Goal: Obtain resource: Obtain resource

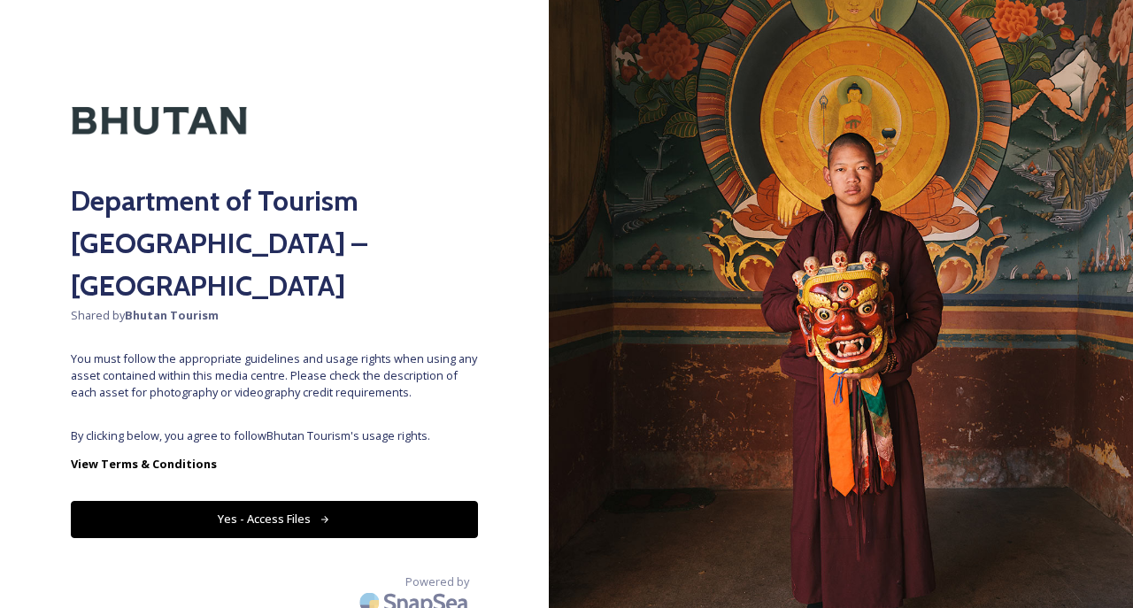
click at [374, 501] on button "Yes - Access Files" at bounding box center [274, 519] width 407 height 36
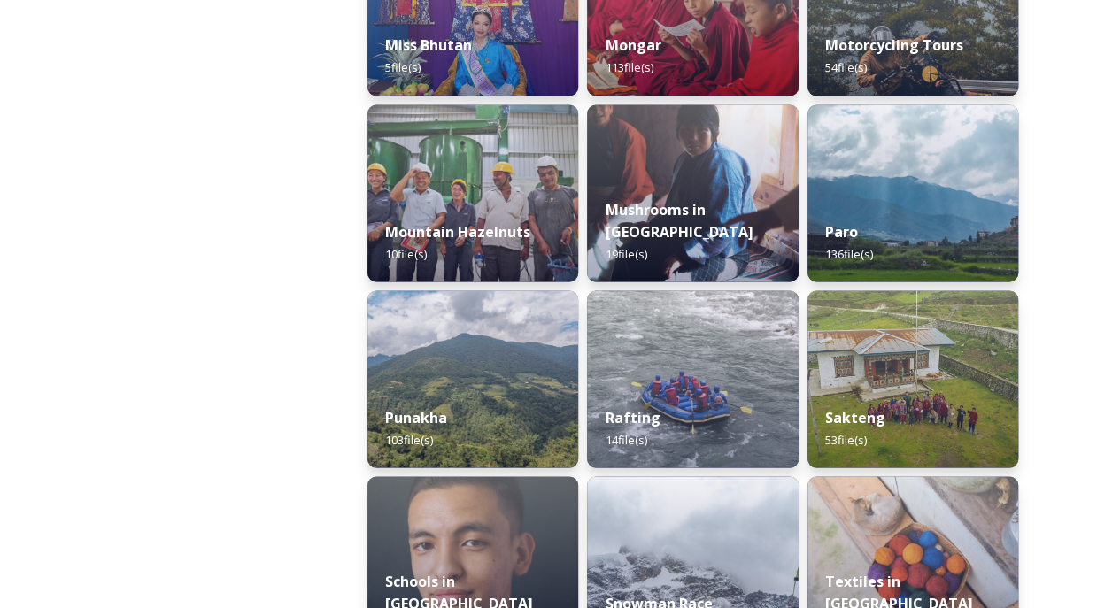
scroll to position [1499, 0]
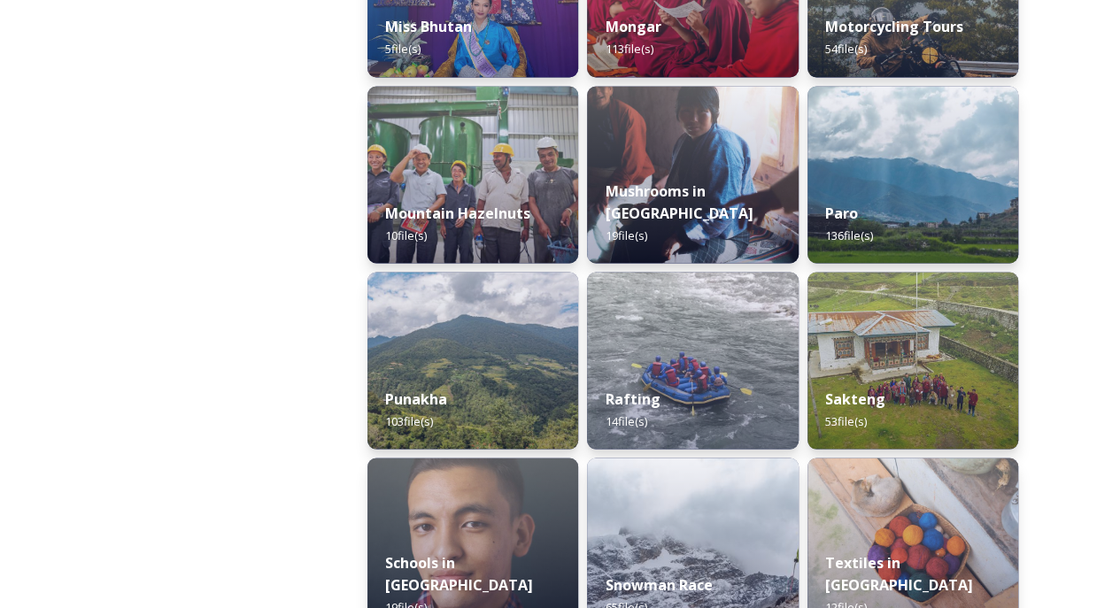
click at [926, 228] on div "Paro 136 file(s)" at bounding box center [912, 223] width 211 height 79
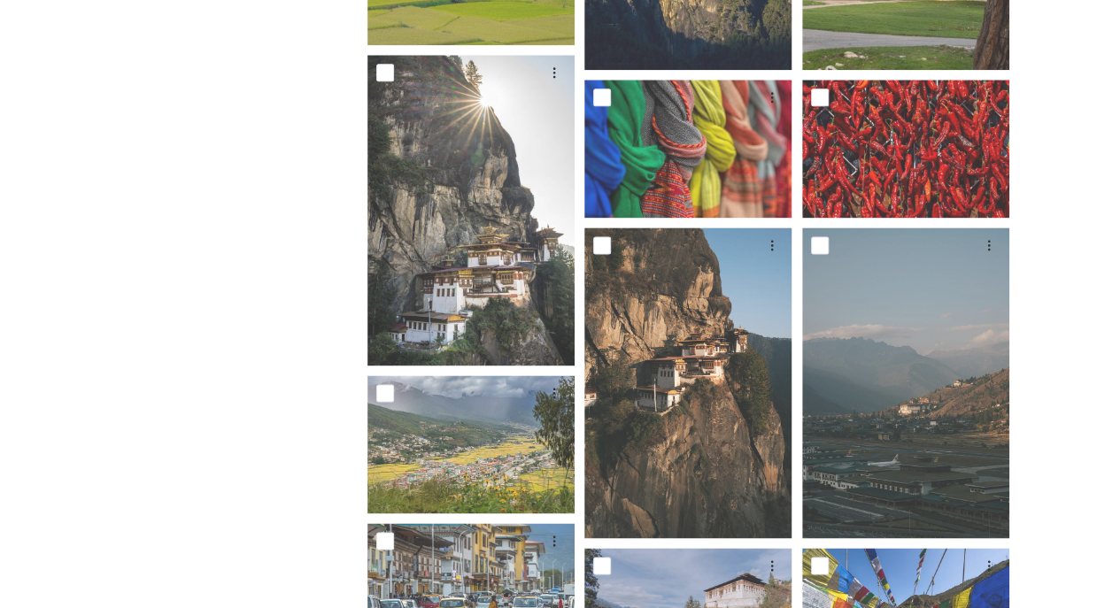
scroll to position [1047, 0]
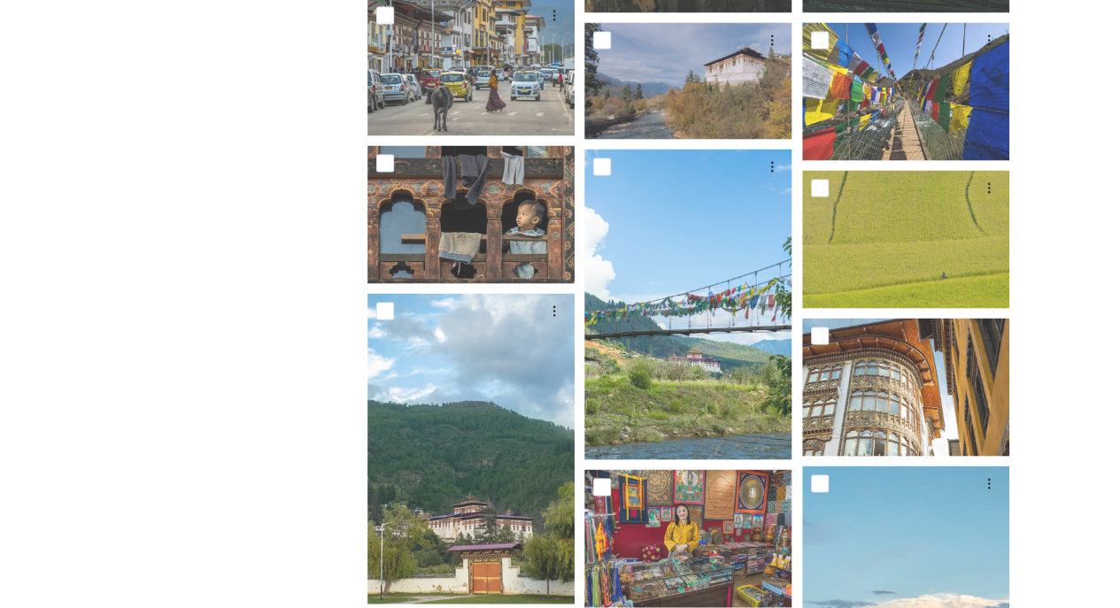
scroll to position [1572, 0]
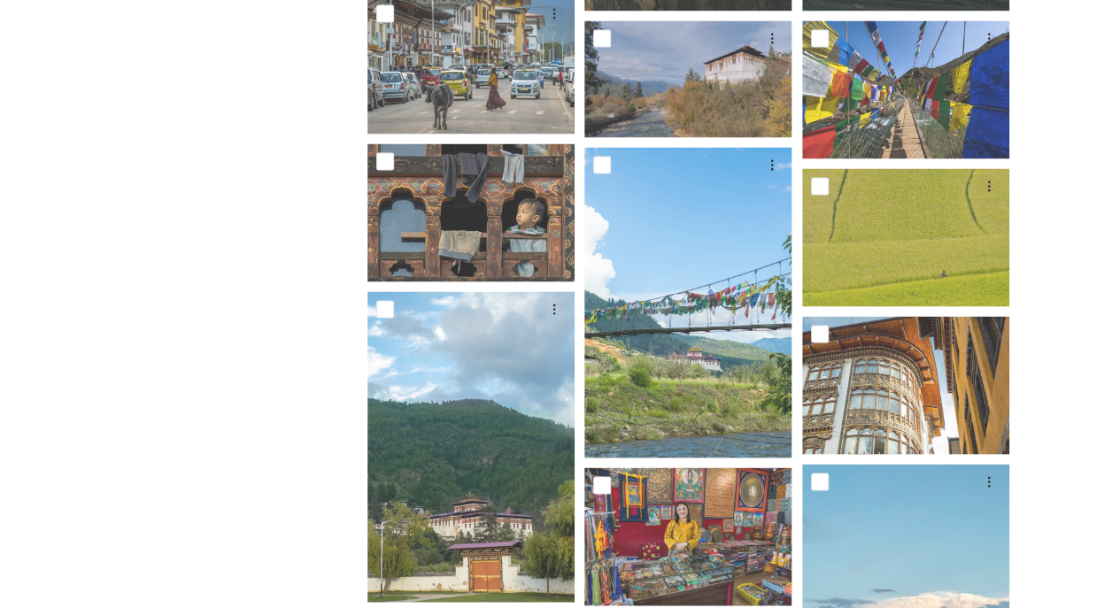
click at [505, 89] on img at bounding box center [470, 65] width 207 height 138
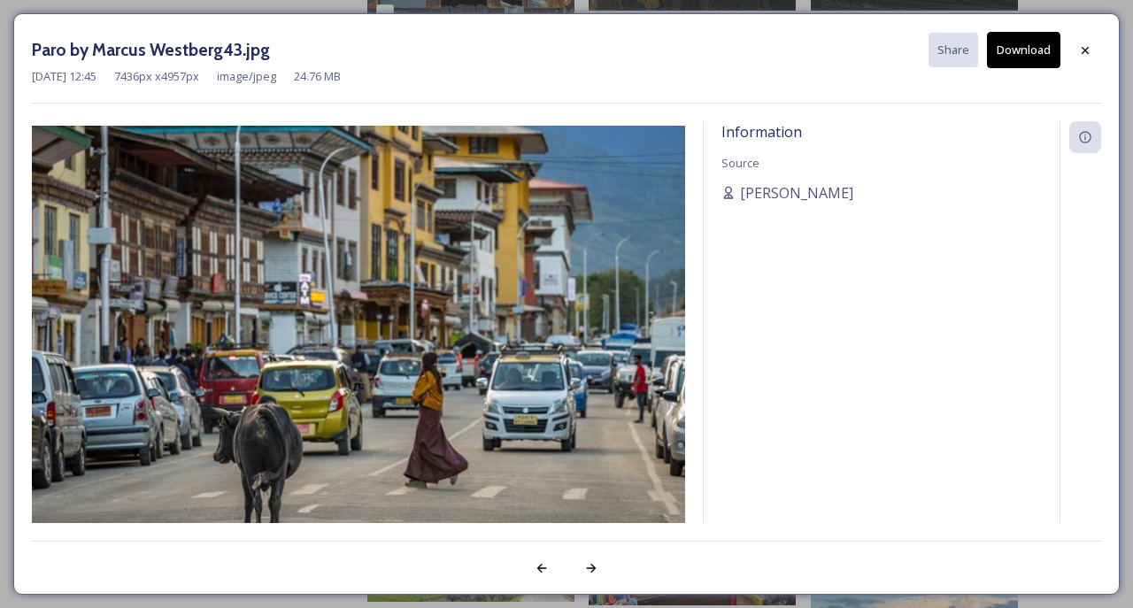
click at [595, 577] on div at bounding box center [591, 568] width 32 height 32
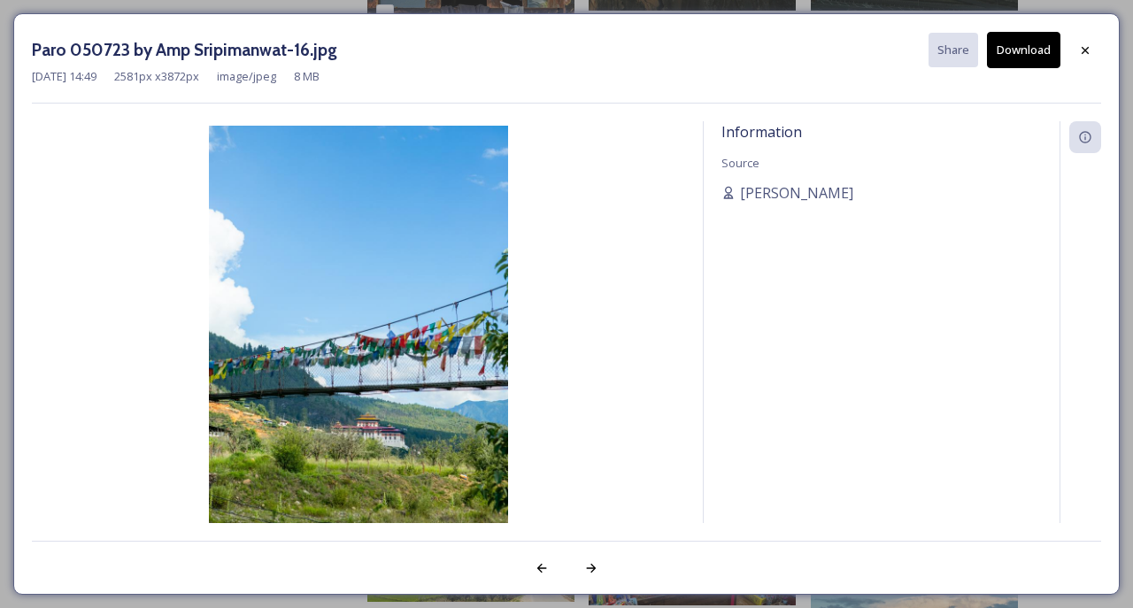
click at [593, 567] on icon at bounding box center [592, 568] width 10 height 9
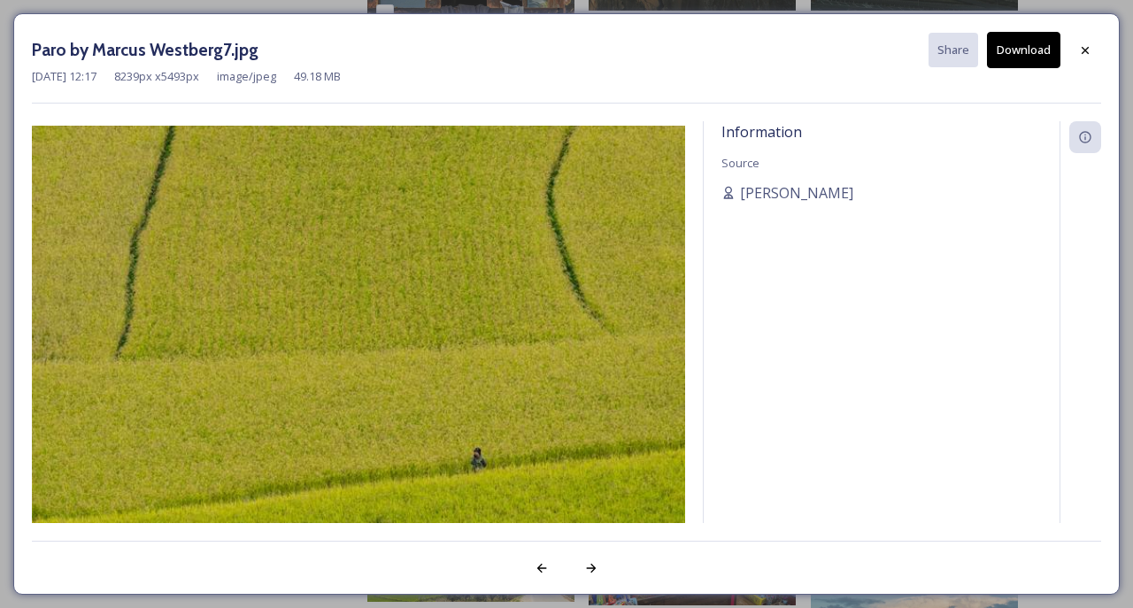
click at [602, 567] on div at bounding box center [591, 568] width 32 height 32
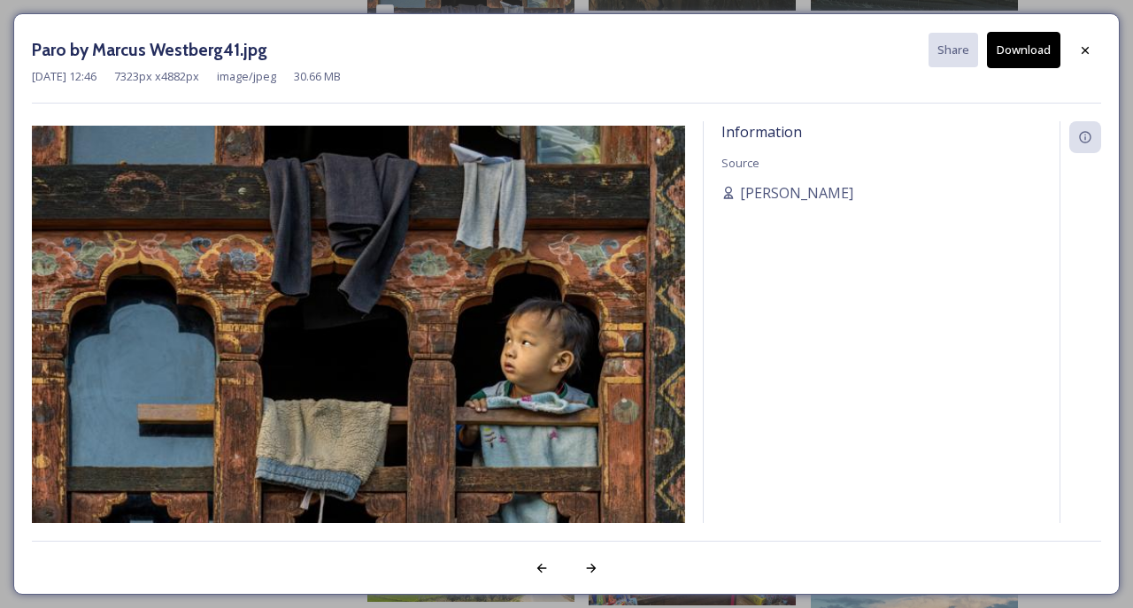
click at [605, 564] on div at bounding box center [591, 568] width 32 height 32
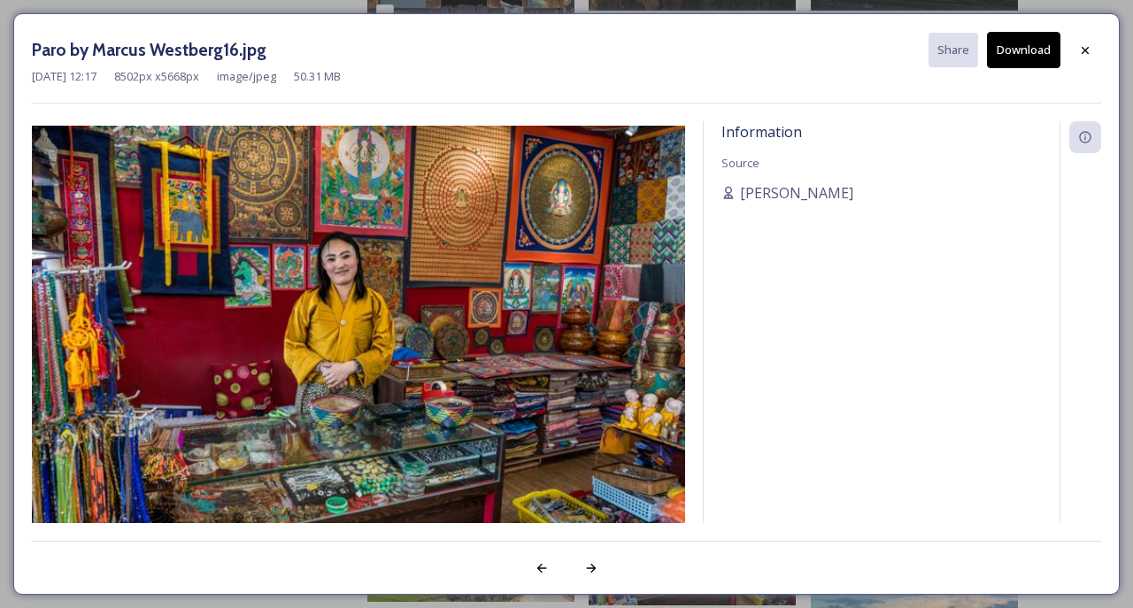
click at [595, 567] on icon at bounding box center [592, 568] width 10 height 9
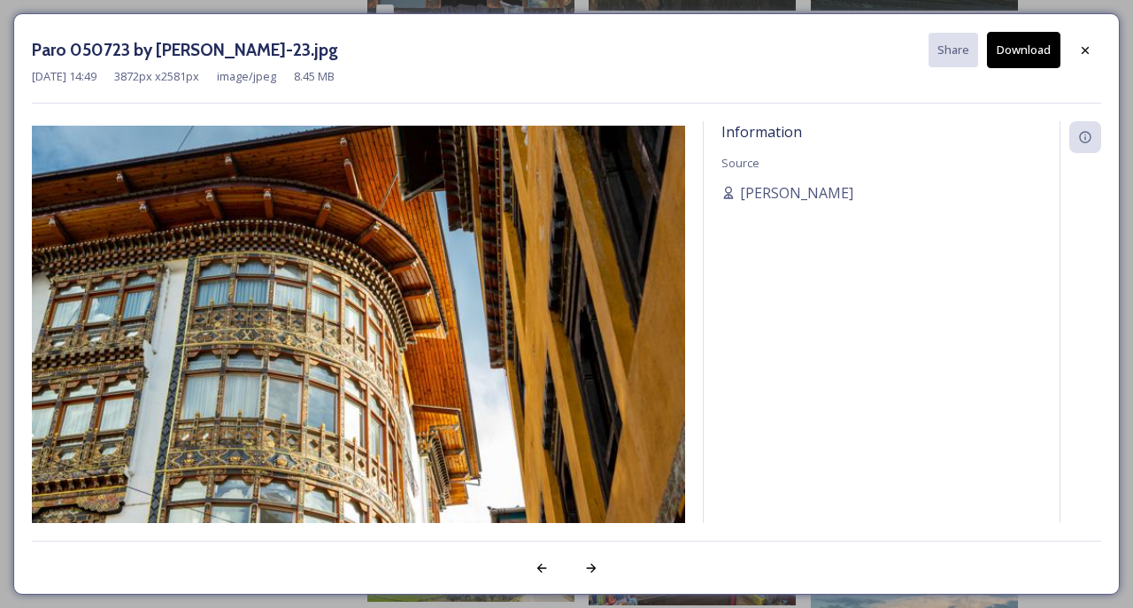
click at [599, 568] on div at bounding box center [591, 568] width 32 height 32
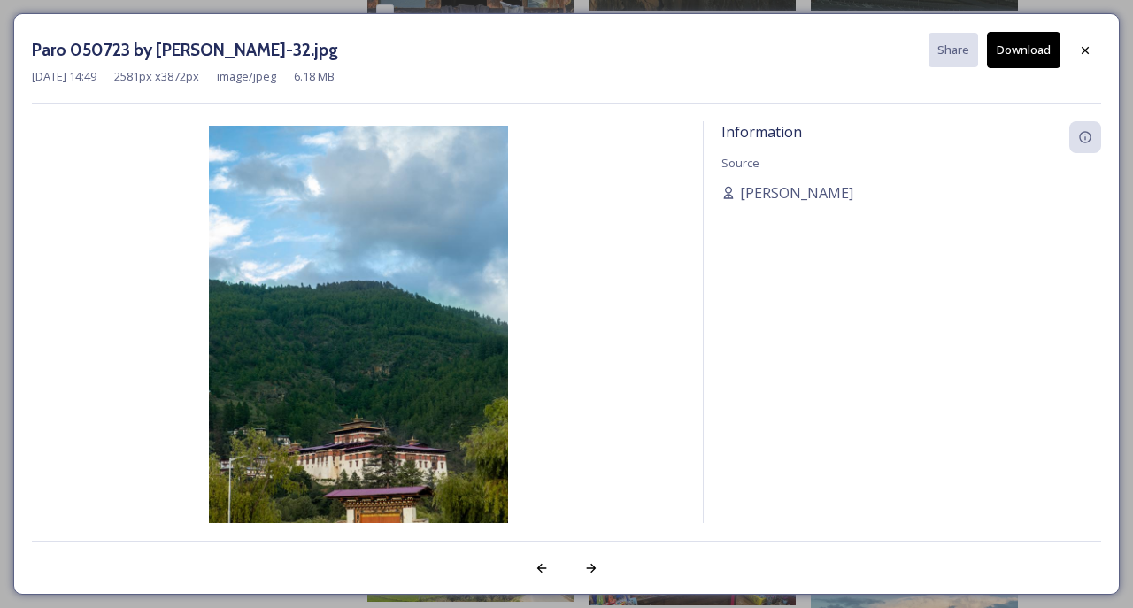
click at [601, 565] on div at bounding box center [591, 568] width 32 height 32
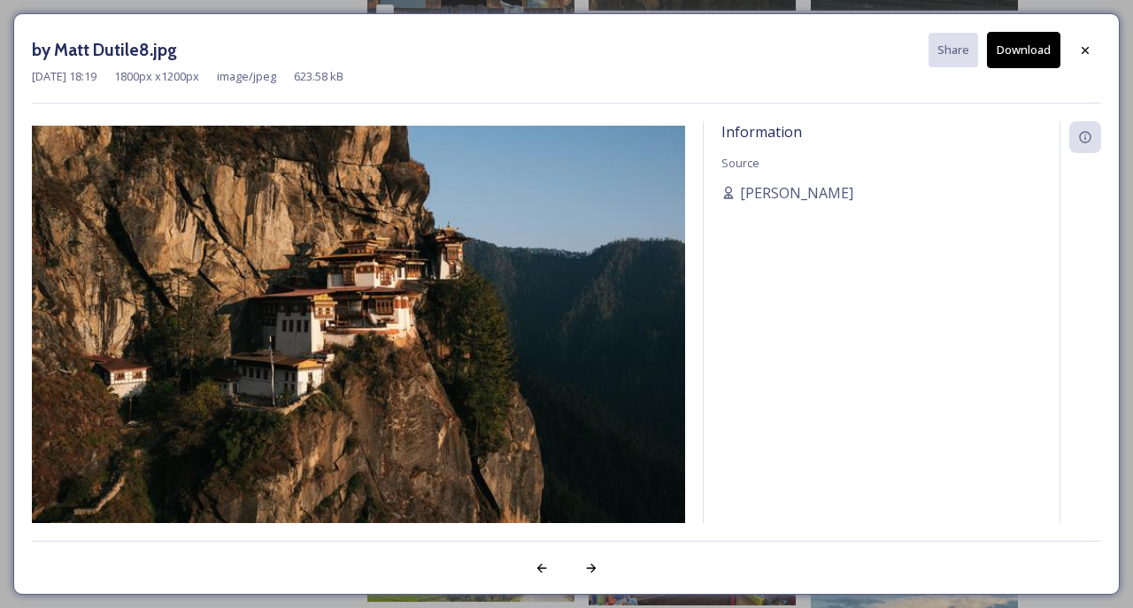
click at [598, 565] on div at bounding box center [591, 568] width 32 height 32
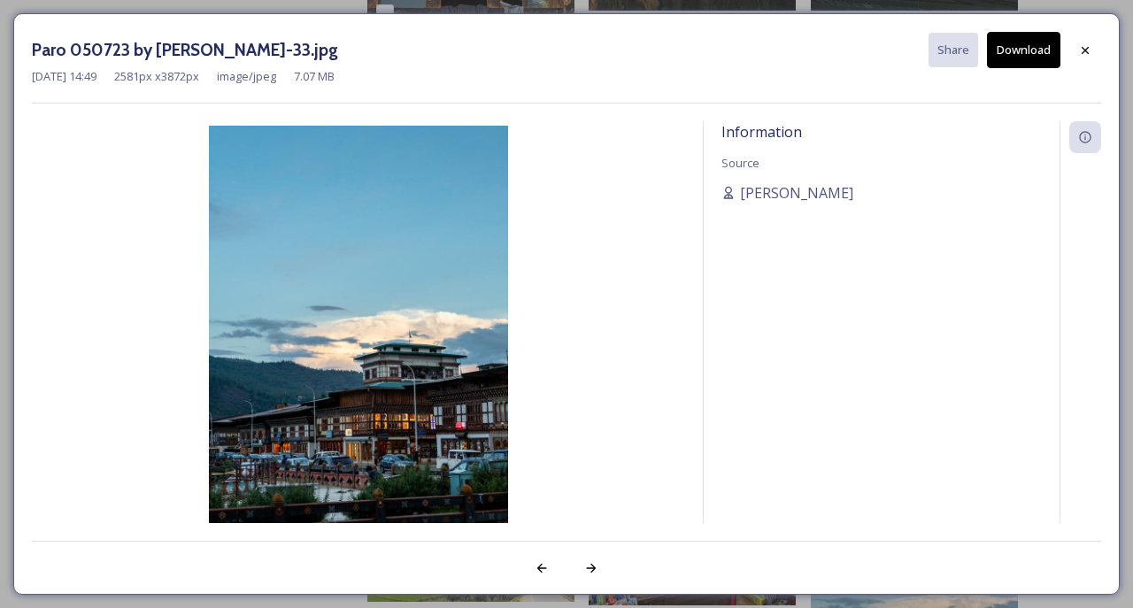
click at [604, 561] on div at bounding box center [591, 568] width 32 height 32
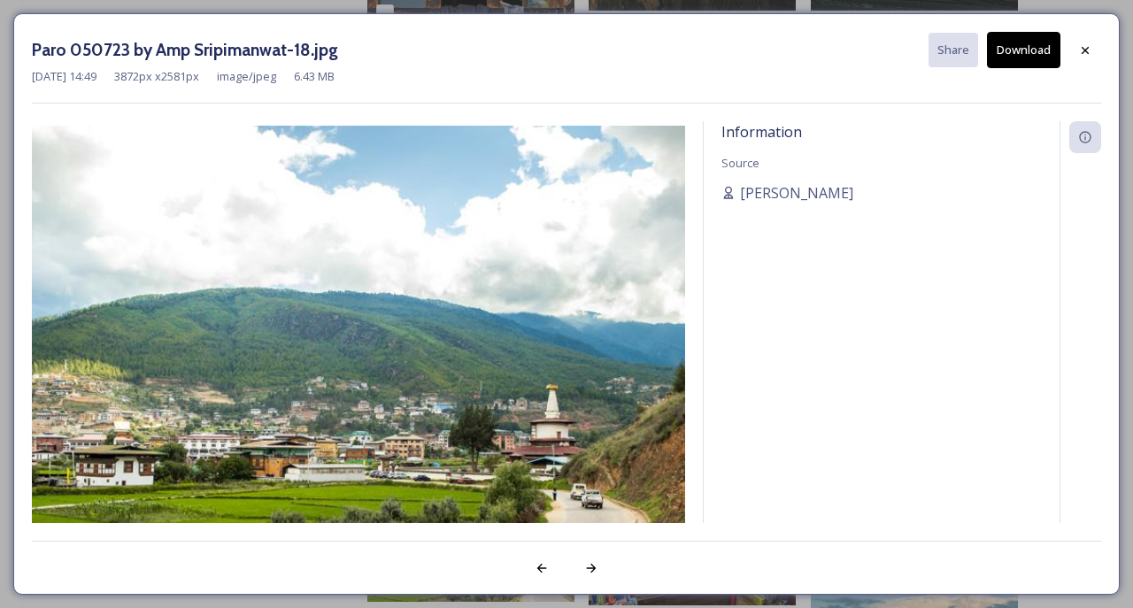
click at [596, 566] on icon at bounding box center [591, 568] width 14 height 14
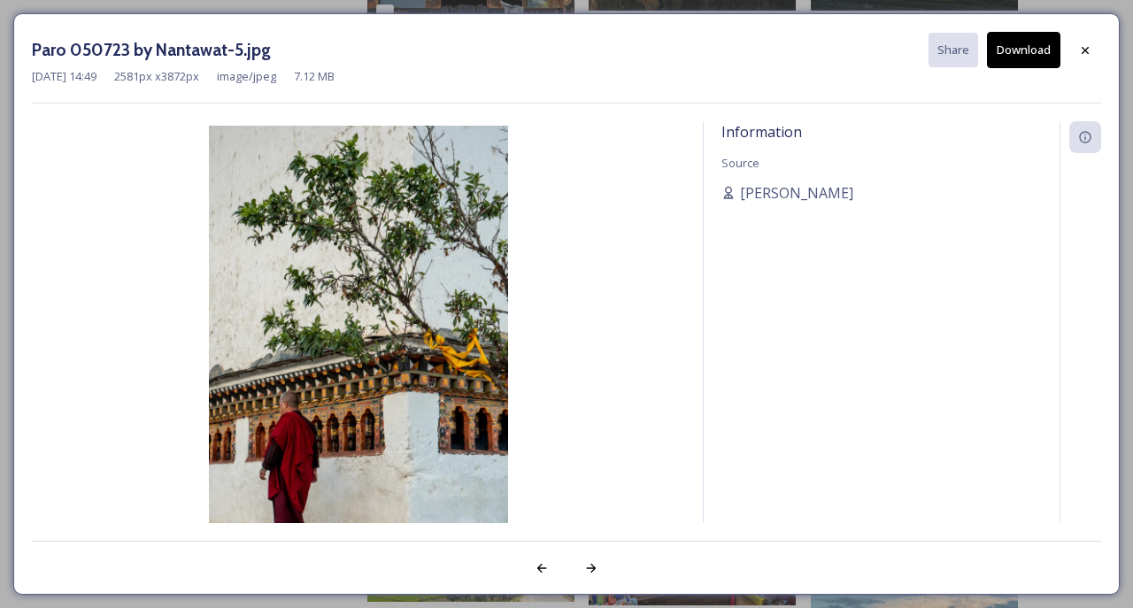
click at [584, 559] on div at bounding box center [591, 568] width 32 height 32
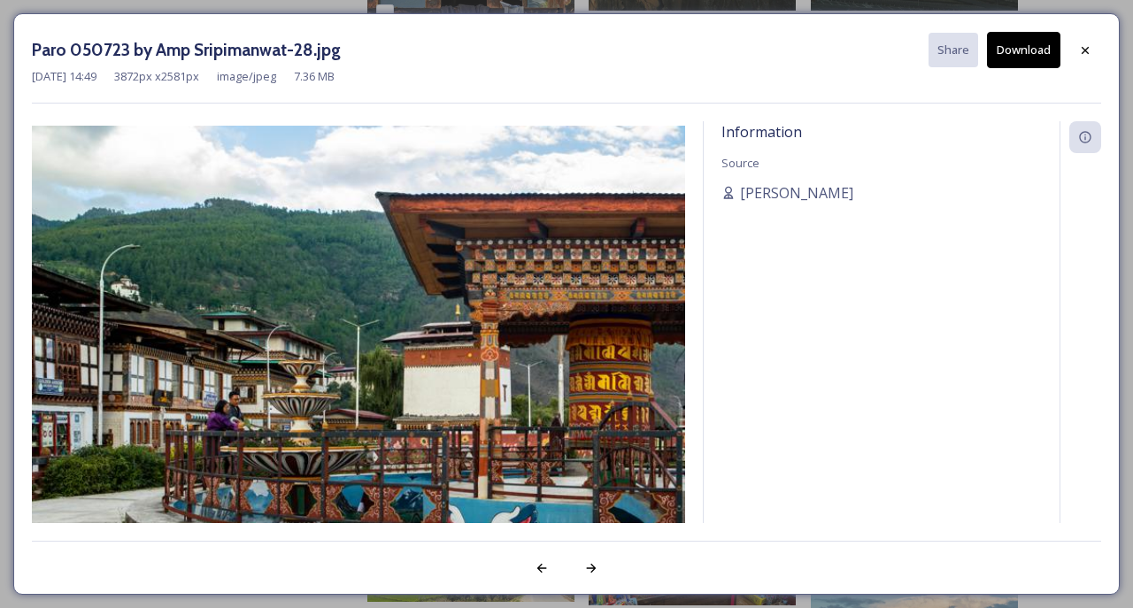
click at [598, 565] on icon at bounding box center [591, 568] width 14 height 14
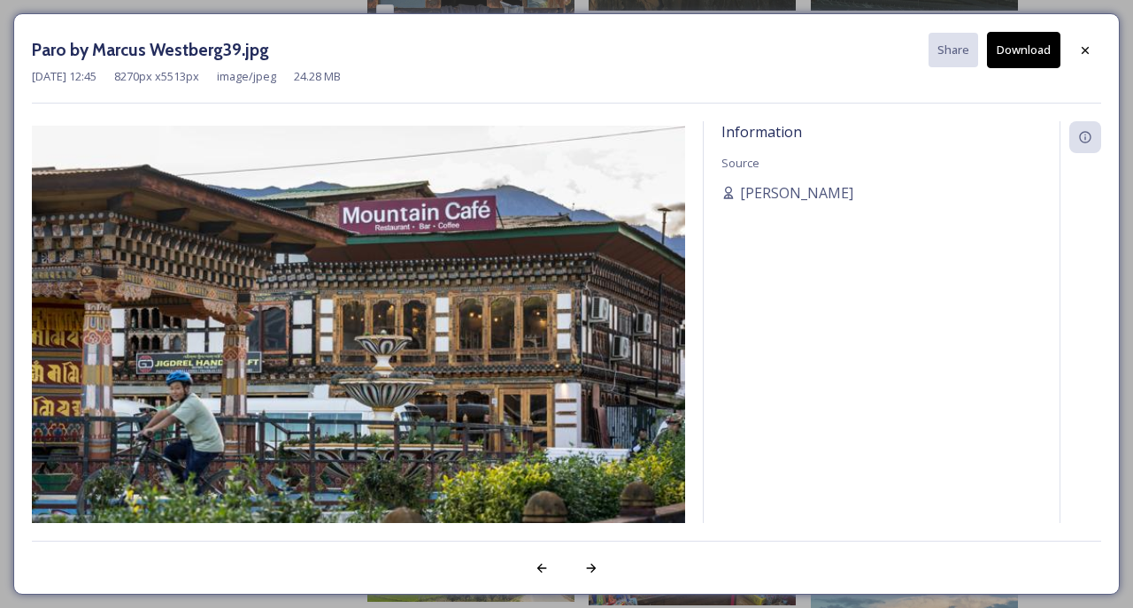
click at [600, 567] on div at bounding box center [591, 568] width 32 height 32
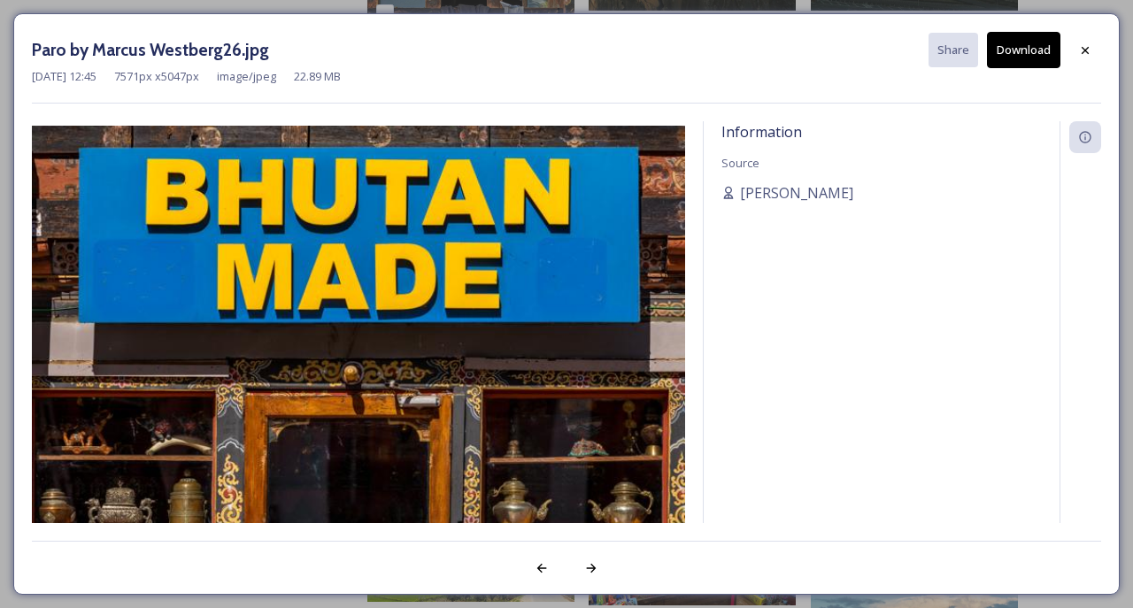
click at [597, 566] on icon at bounding box center [591, 568] width 14 height 14
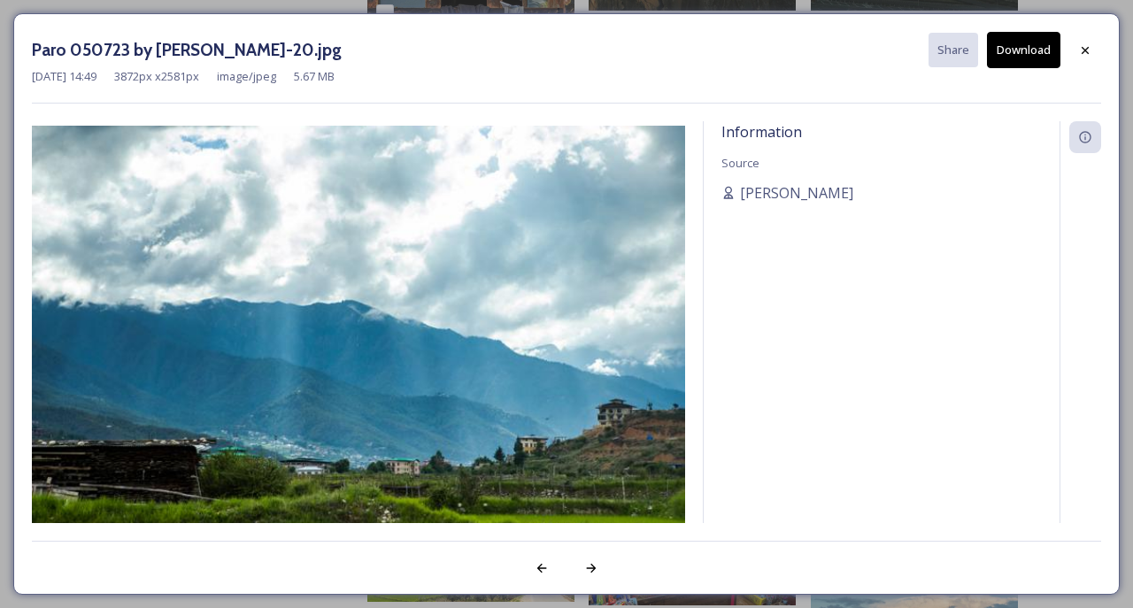
click at [590, 571] on icon at bounding box center [591, 568] width 14 height 14
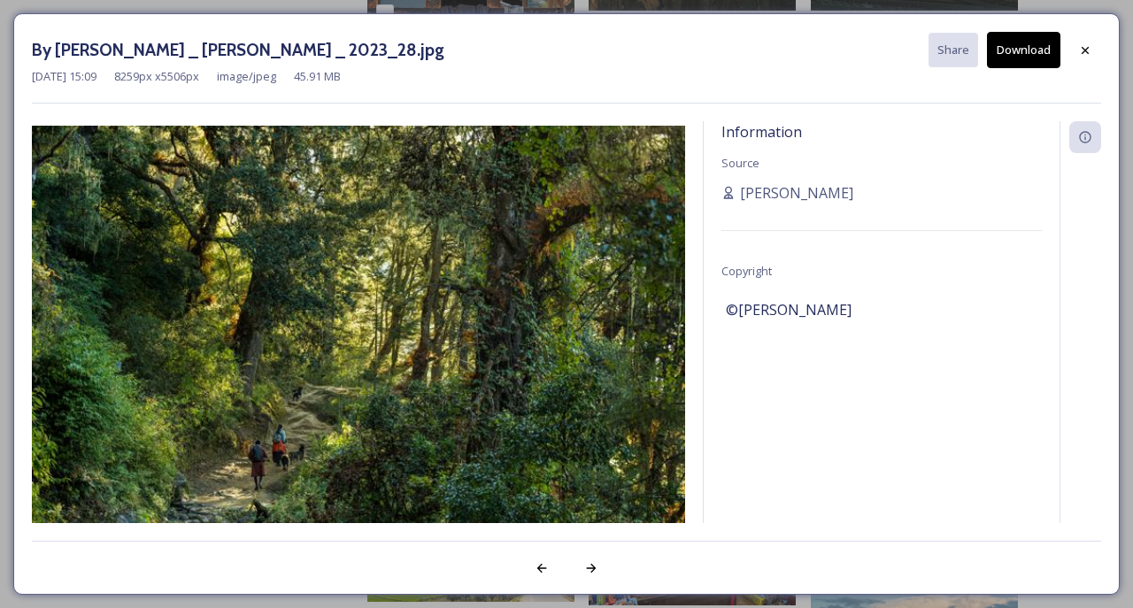
click at [1091, 52] on icon at bounding box center [1085, 50] width 14 height 14
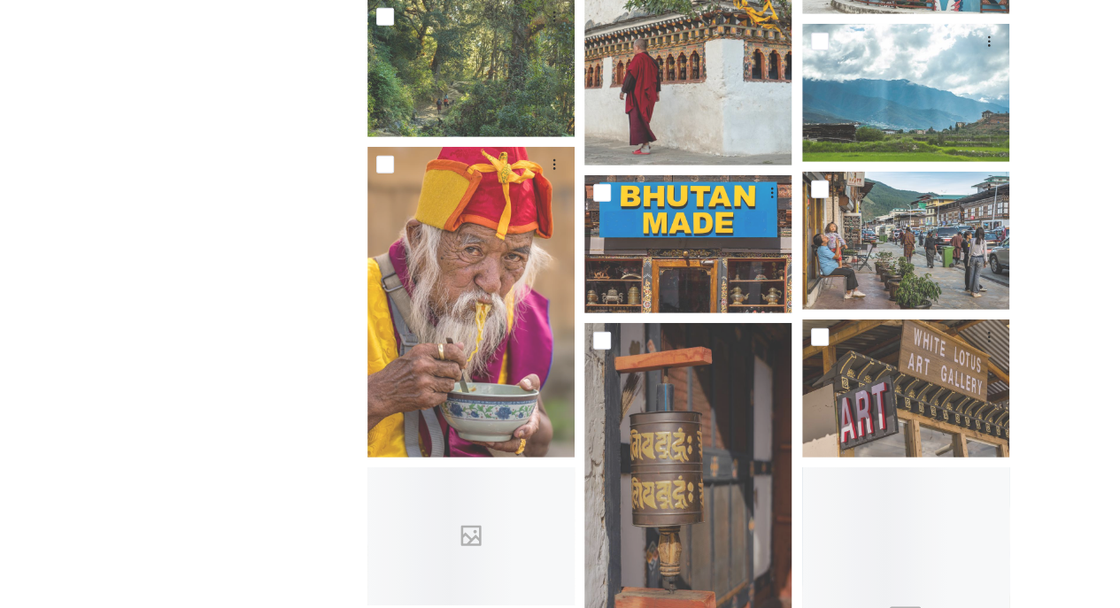
scroll to position [2484, 0]
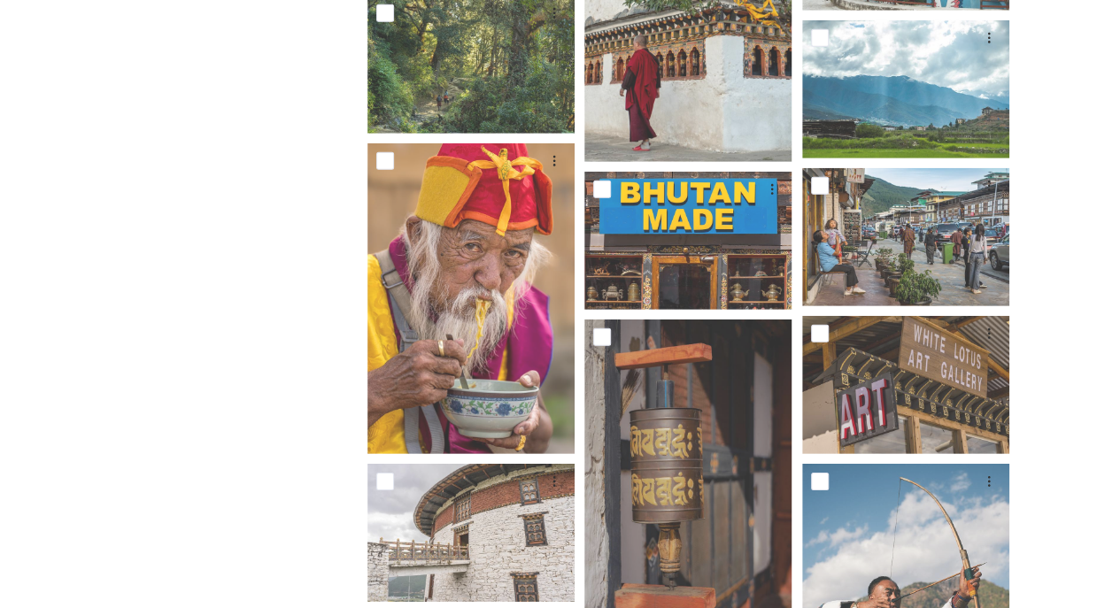
click at [944, 582] on img at bounding box center [905, 619] width 207 height 311
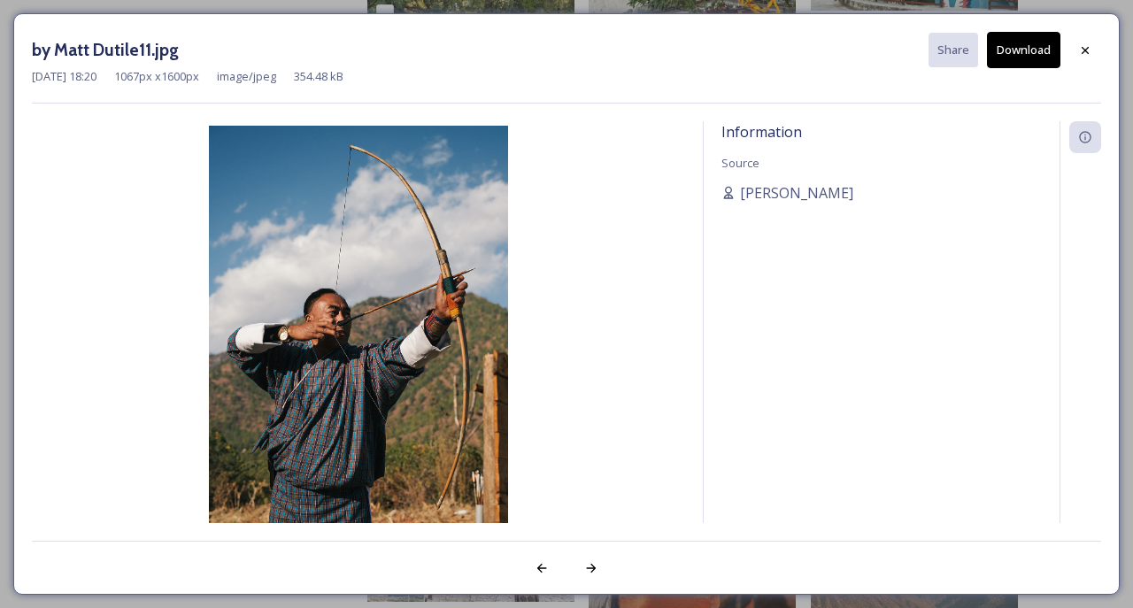
click at [1094, 51] on div at bounding box center [1085, 51] width 32 height 32
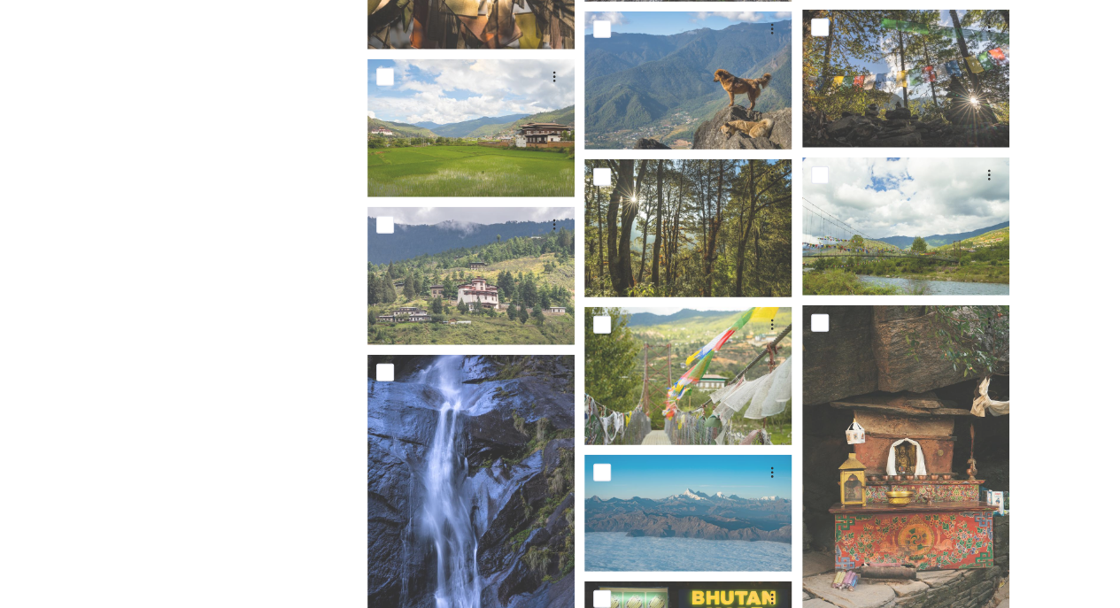
scroll to position [5501, 0]
click at [736, 116] on img at bounding box center [687, 81] width 207 height 138
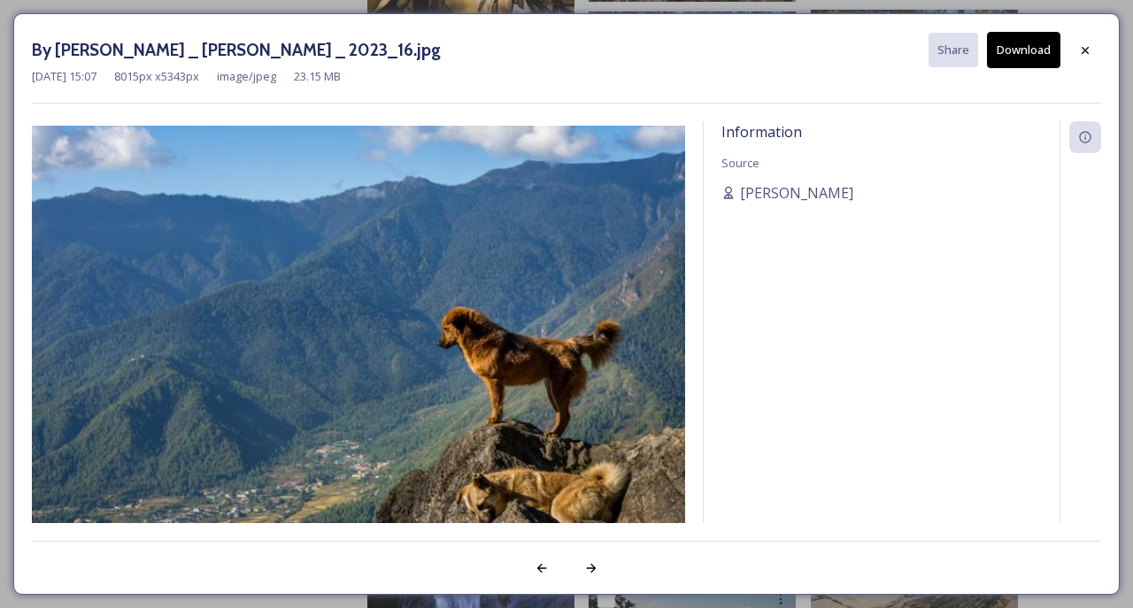
click at [1095, 60] on div at bounding box center [1085, 51] width 32 height 32
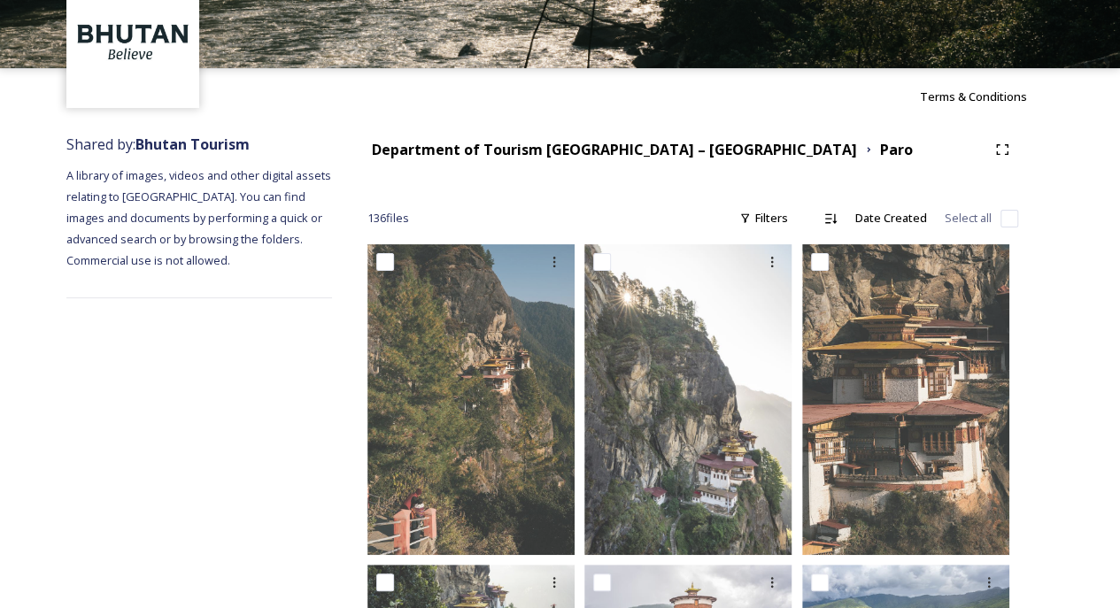
scroll to position [0, 0]
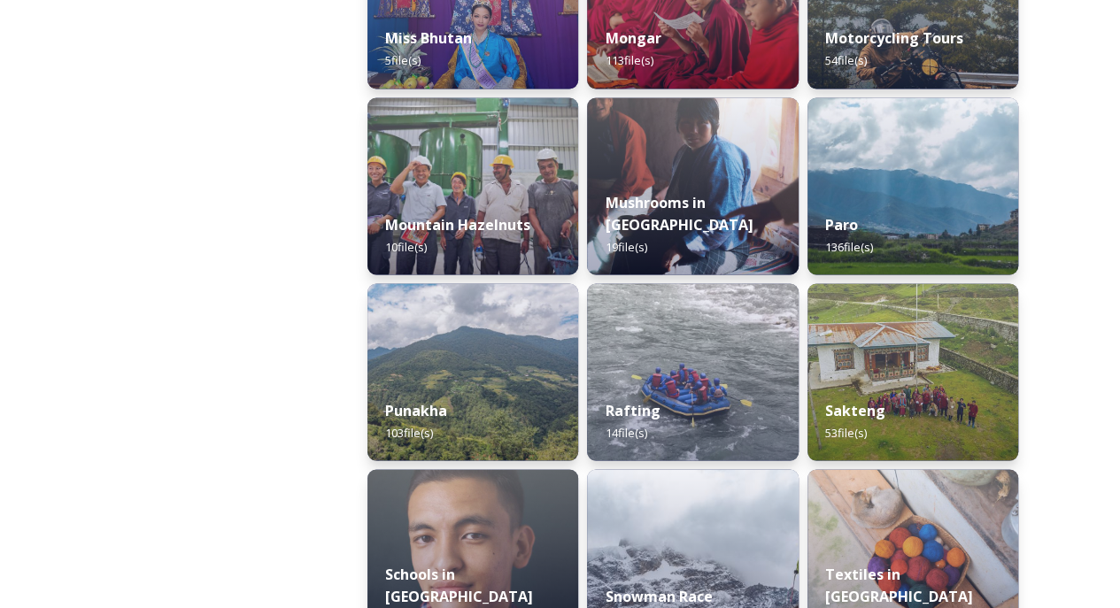
scroll to position [1495, 0]
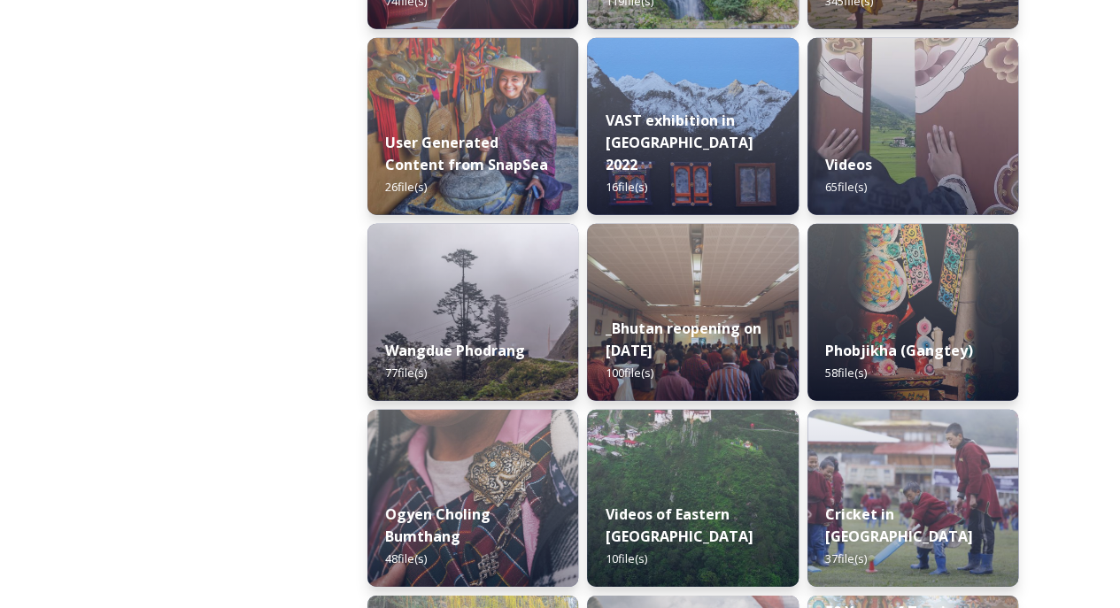
click at [808, 552] on div "Cricket in Bhutan 37 file(s)" at bounding box center [912, 536] width 211 height 101
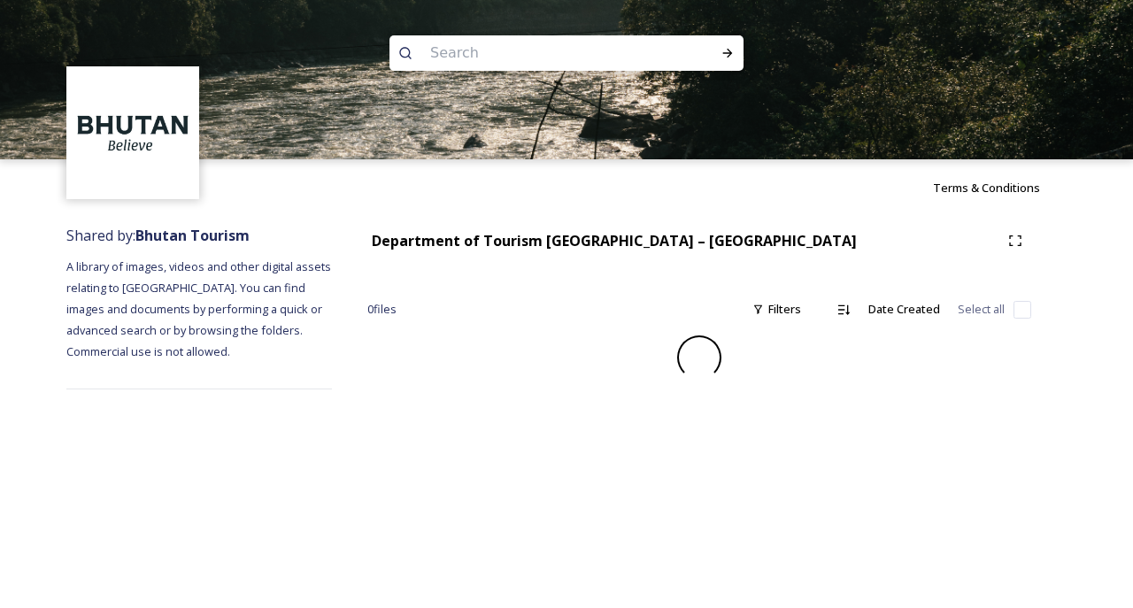
click at [511, 502] on div "Terms & Conditions Shared by: Bhutan Tourism A library of images, videos and ot…" at bounding box center [566, 304] width 1133 height 608
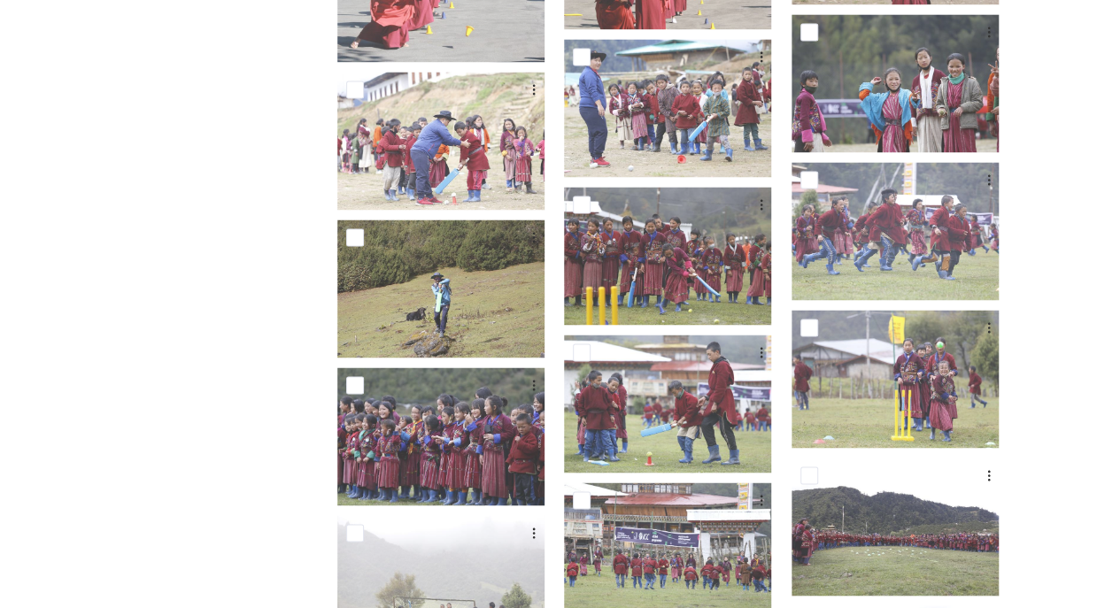
scroll to position [1365, 0]
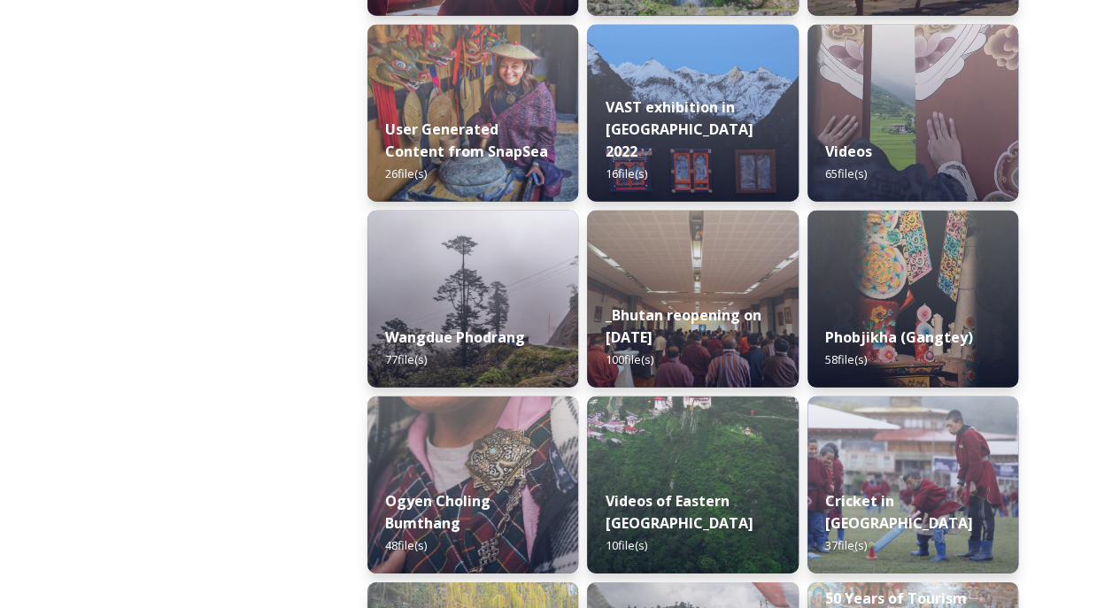
scroll to position [2490, 0]
click at [494, 478] on div "Ogyen Choling Bumthang 48 file(s)" at bounding box center [472, 522] width 211 height 101
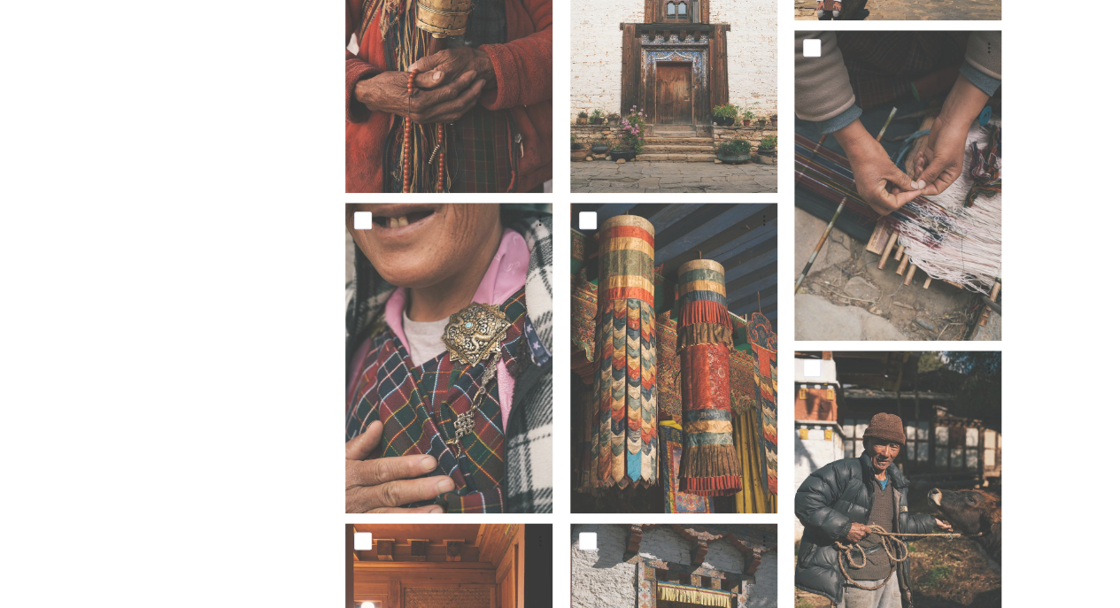
scroll to position [786, 0]
click at [690, 483] on img at bounding box center [673, 358] width 207 height 311
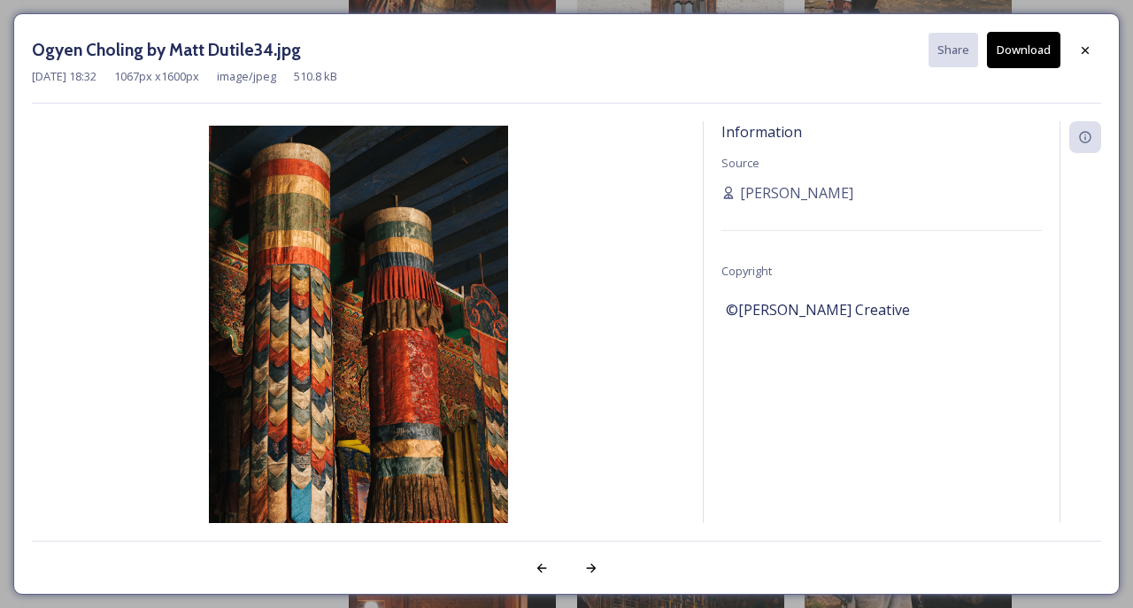
click at [1087, 53] on icon at bounding box center [1085, 50] width 14 height 14
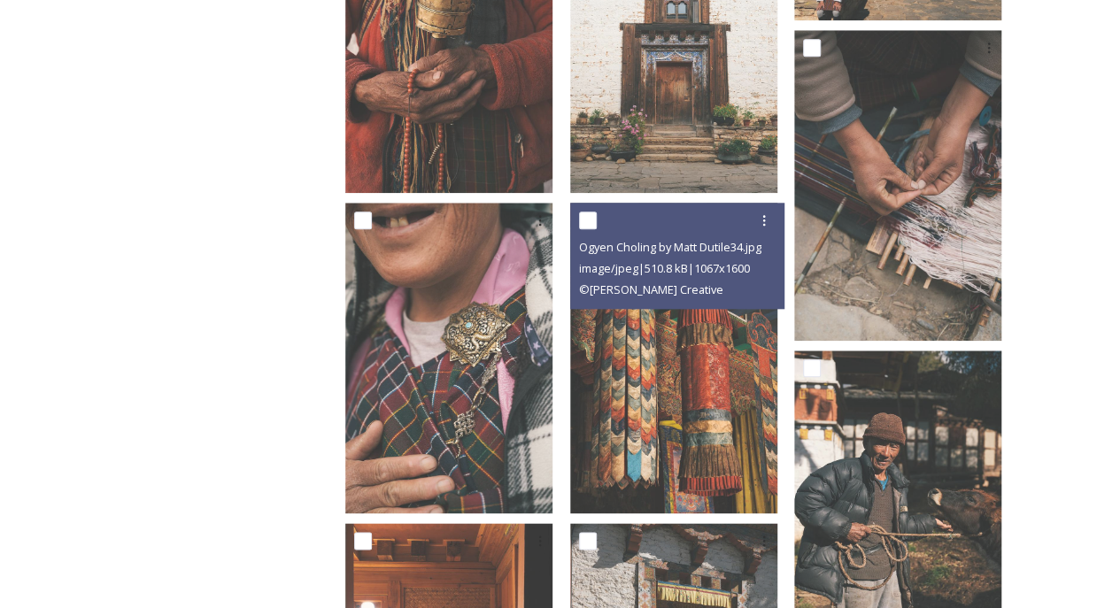
click at [527, 465] on img at bounding box center [448, 358] width 207 height 311
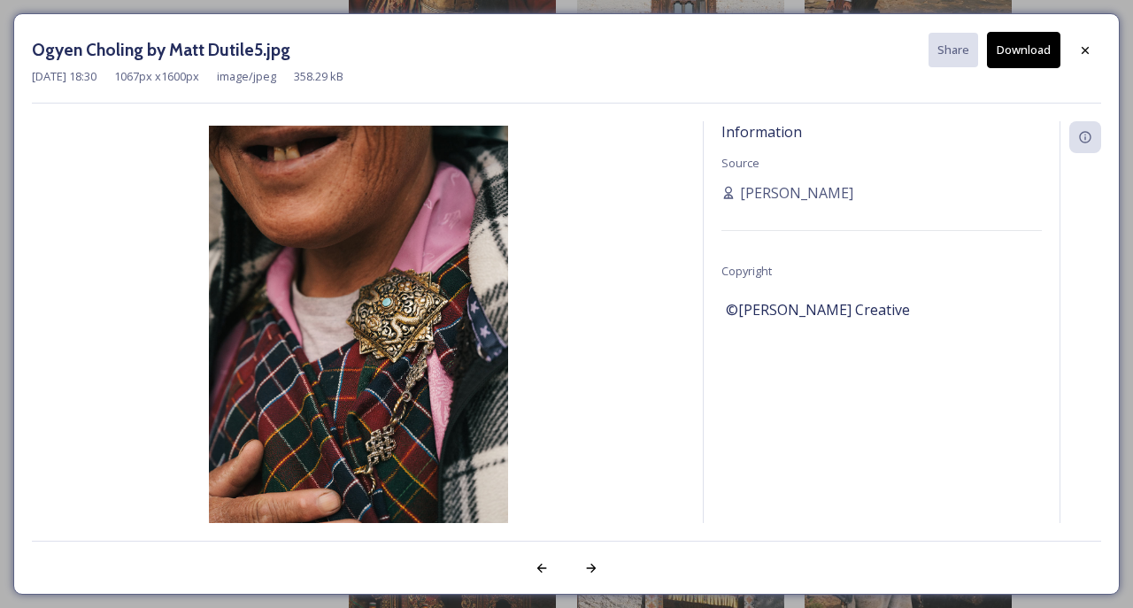
click at [1084, 53] on icon at bounding box center [1085, 50] width 14 height 14
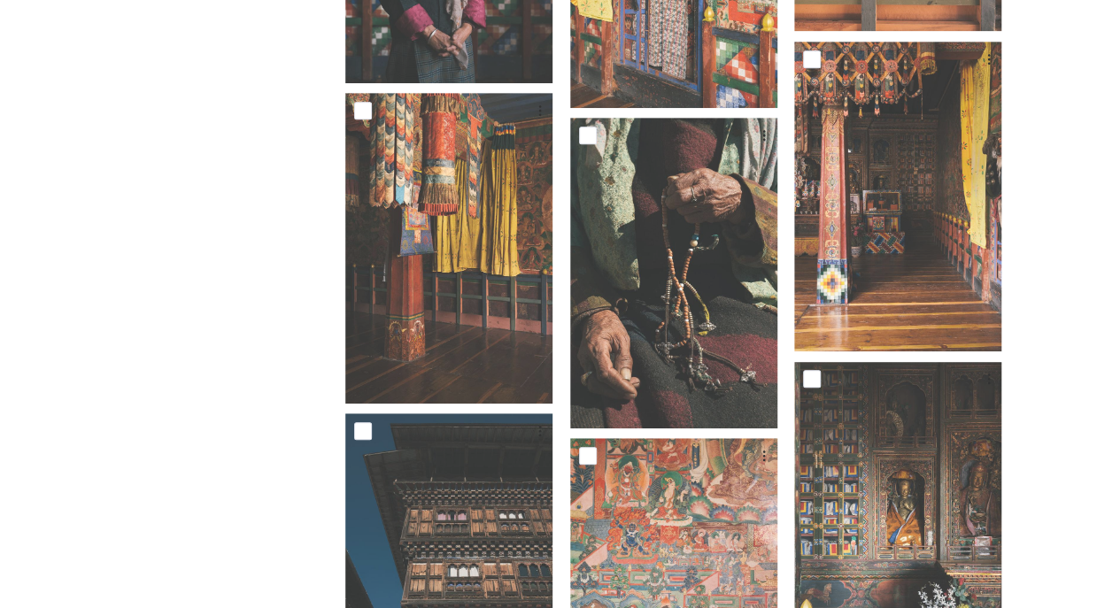
scroll to position [3694, 0]
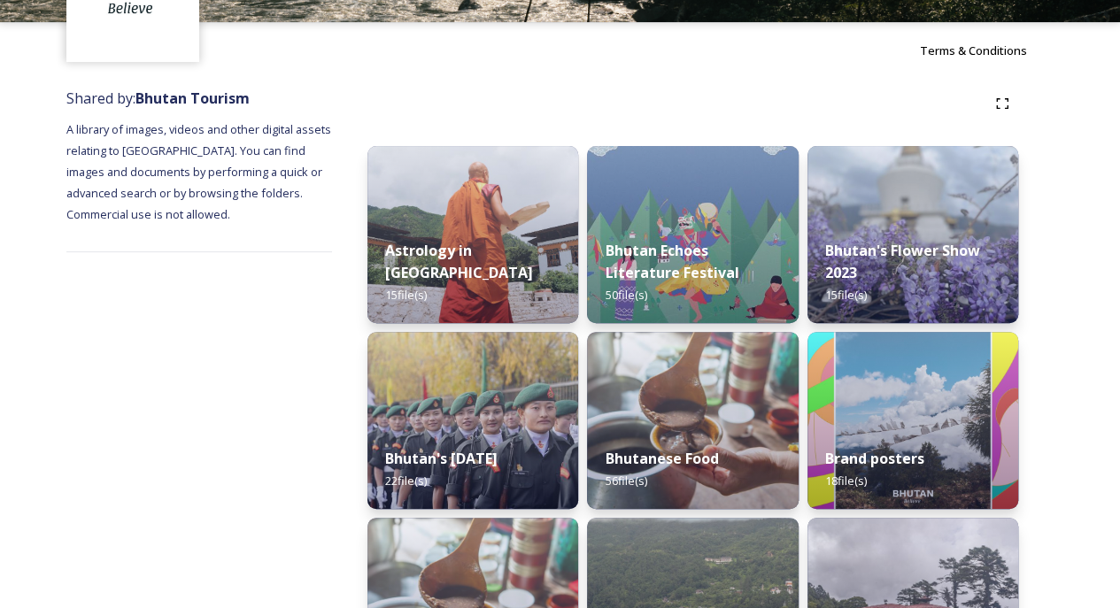
scroll to position [175, 0]
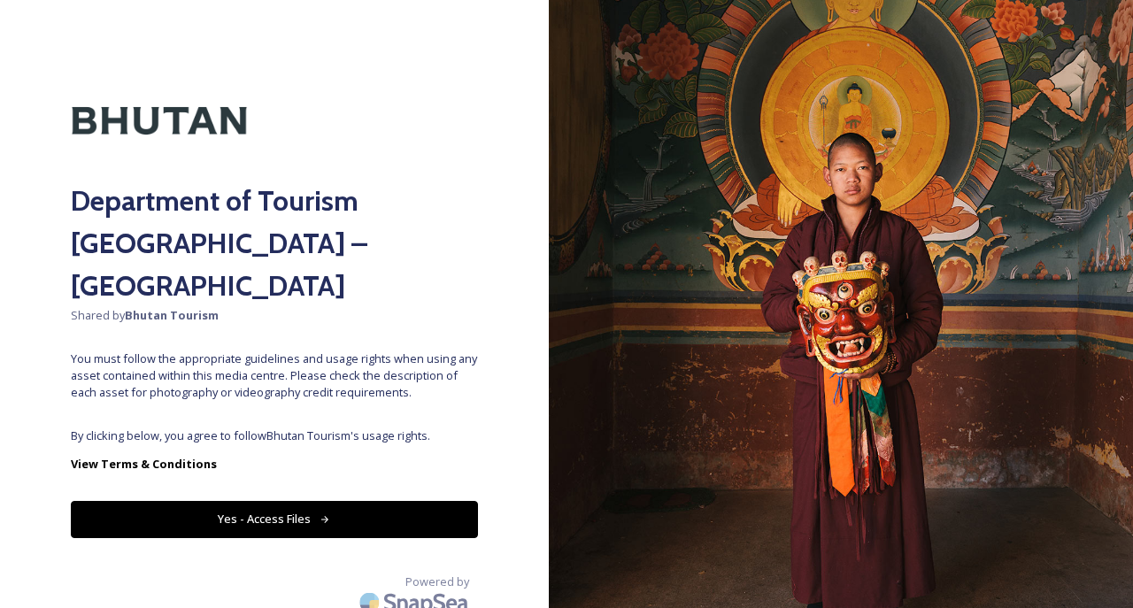
click at [400, 501] on button "Yes - Access Files" at bounding box center [274, 519] width 407 height 36
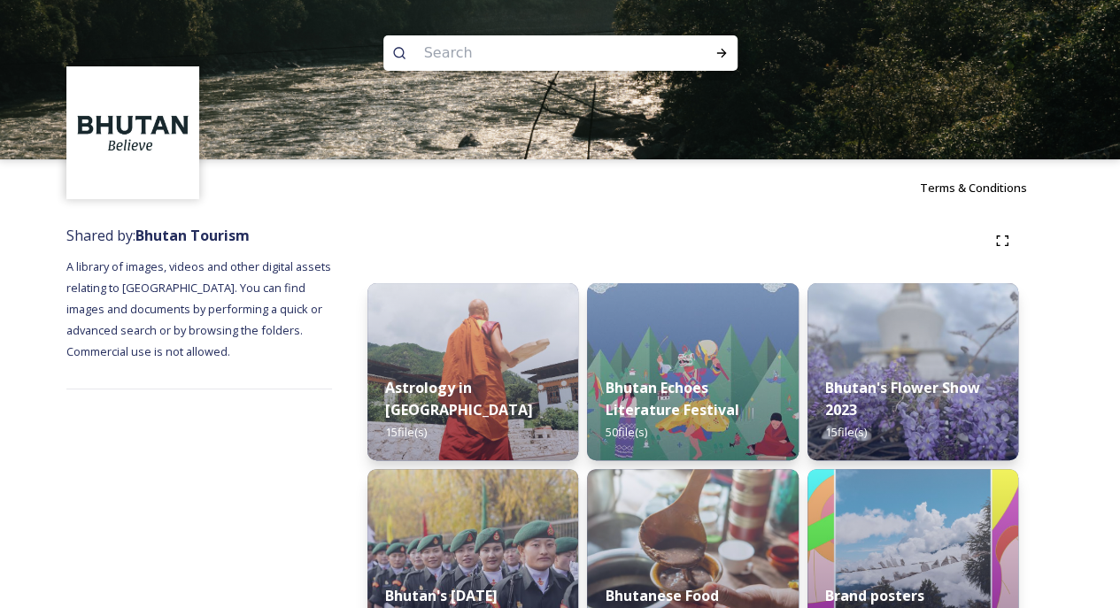
click at [984, 189] on span "Terms & Conditions" at bounding box center [973, 188] width 107 height 16
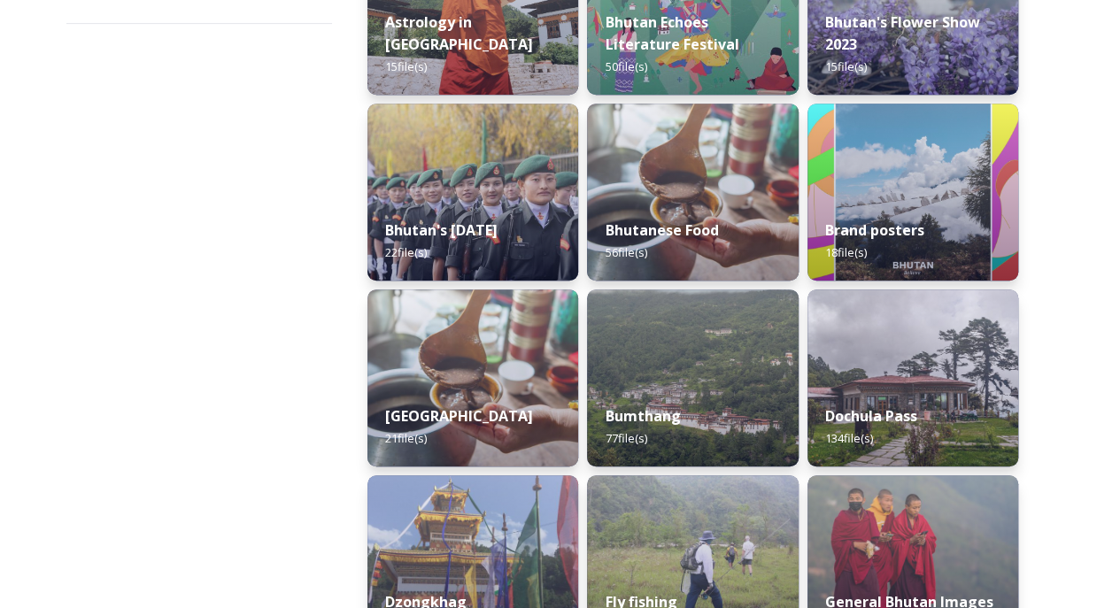
scroll to position [366, 0]
click at [950, 65] on div "Bhutan's Flower Show 2023 15 file(s)" at bounding box center [912, 43] width 211 height 101
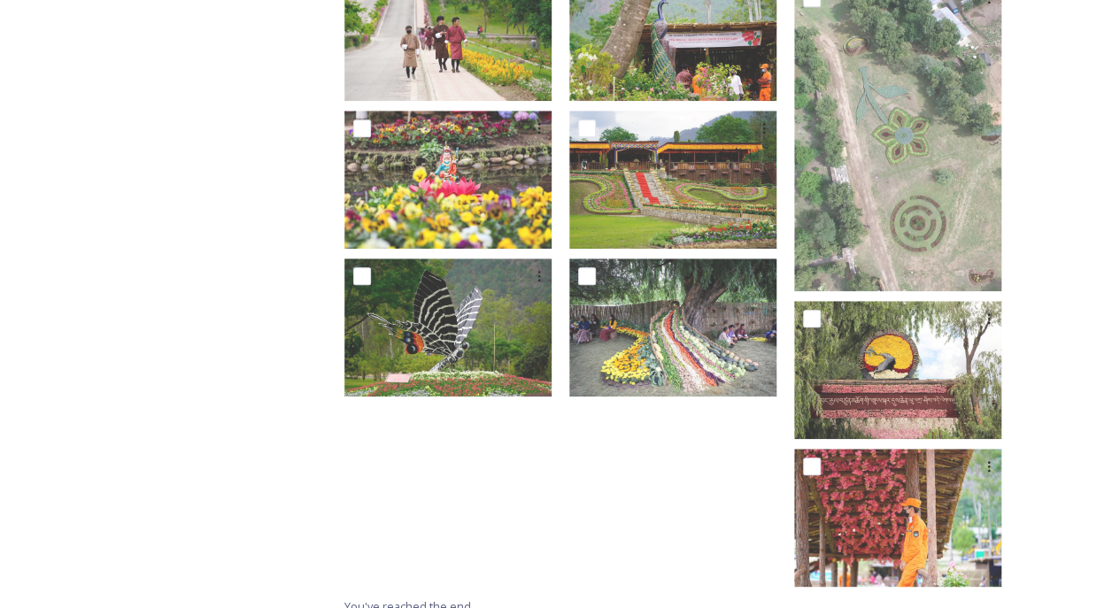
scroll to position [685, 0]
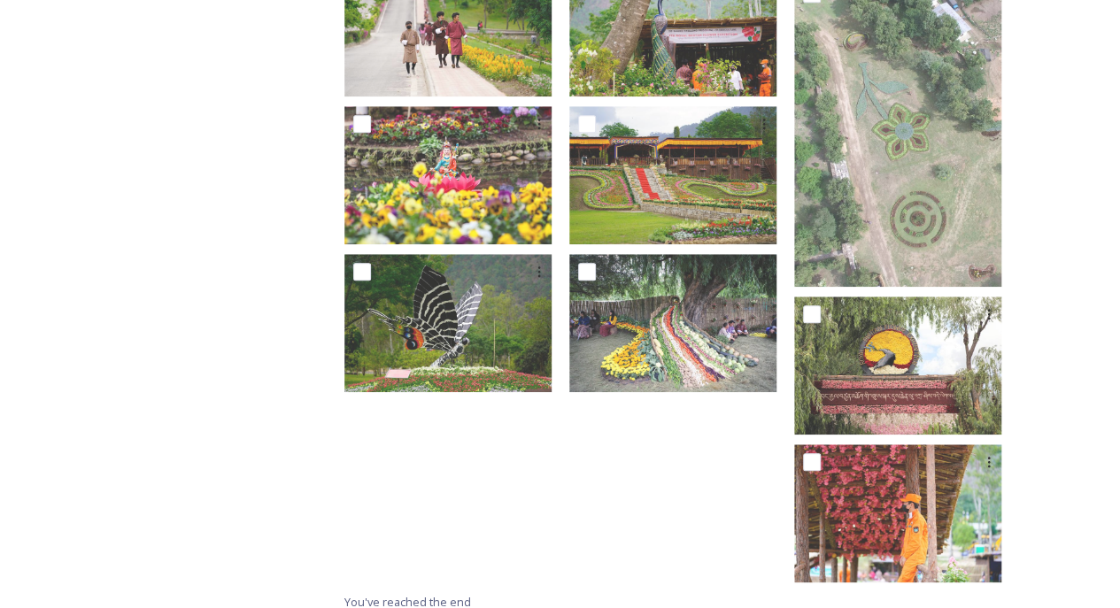
click at [1027, 568] on div "Department of Tourism [GEOGRAPHIC_DATA] – Brand Centre [GEOGRAPHIC_DATA]'s Flow…" at bounding box center [681, 76] width 744 height 1091
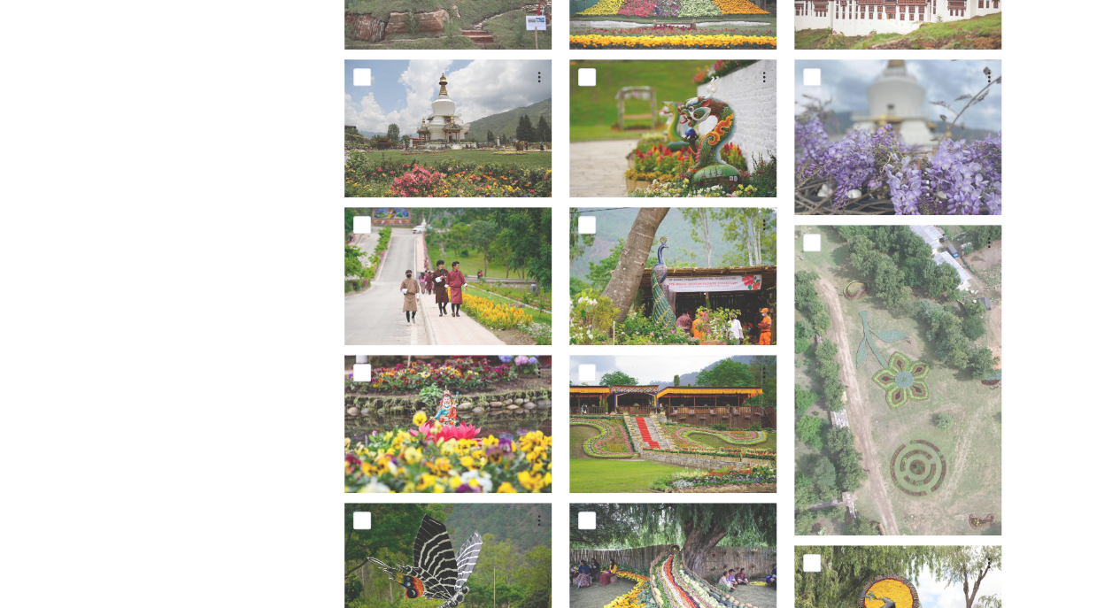
scroll to position [420, 0]
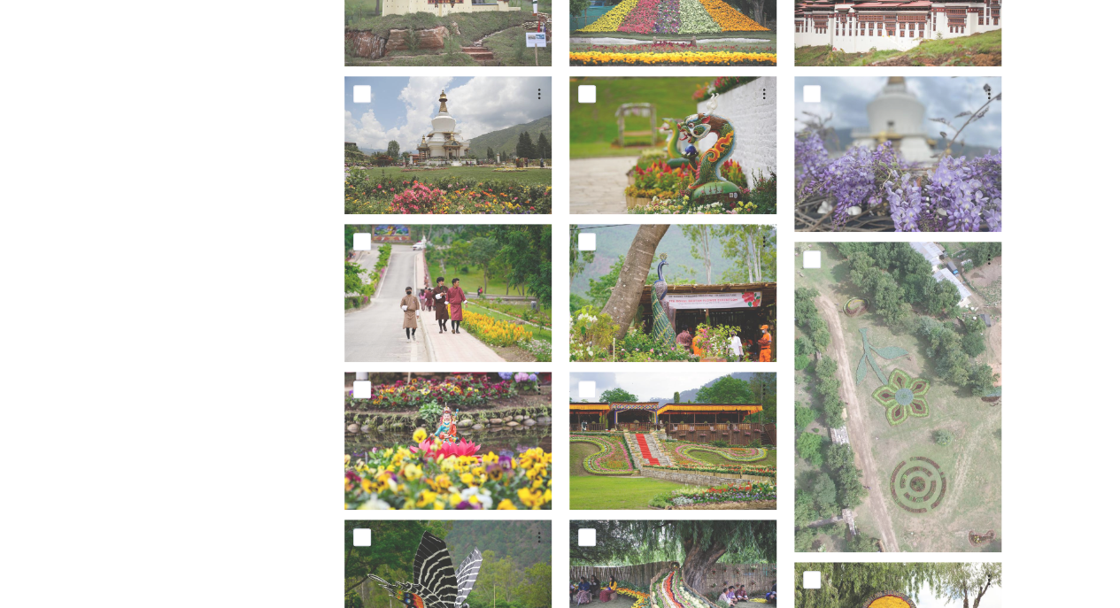
click at [976, 519] on img at bounding box center [897, 397] width 207 height 311
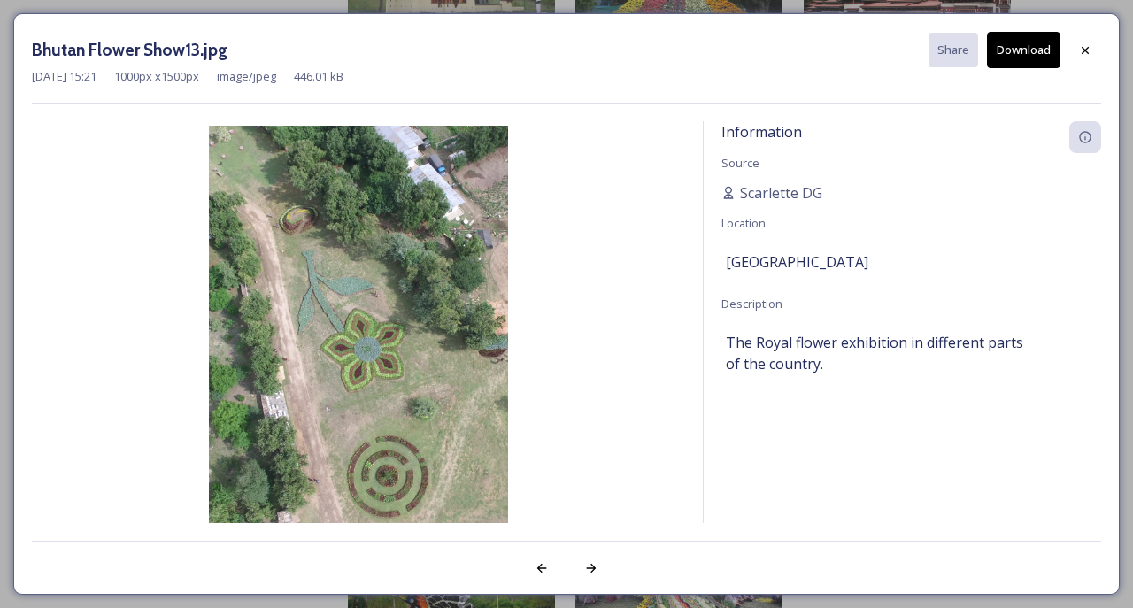
click at [1085, 50] on icon at bounding box center [1085, 49] width 7 height 7
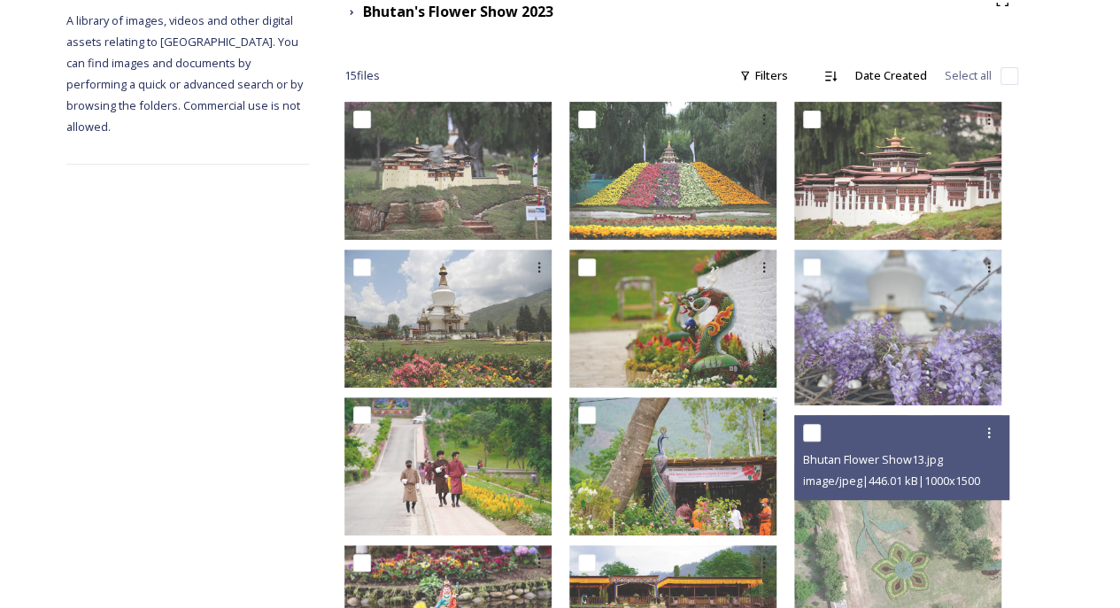
scroll to position [241, 0]
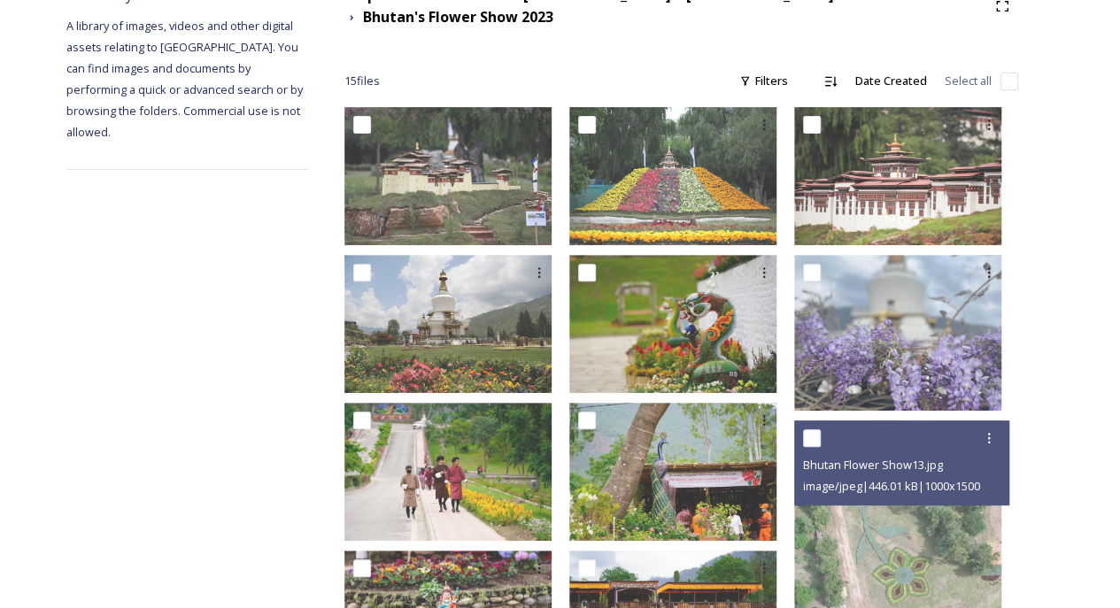
click at [710, 340] on img at bounding box center [672, 324] width 207 height 138
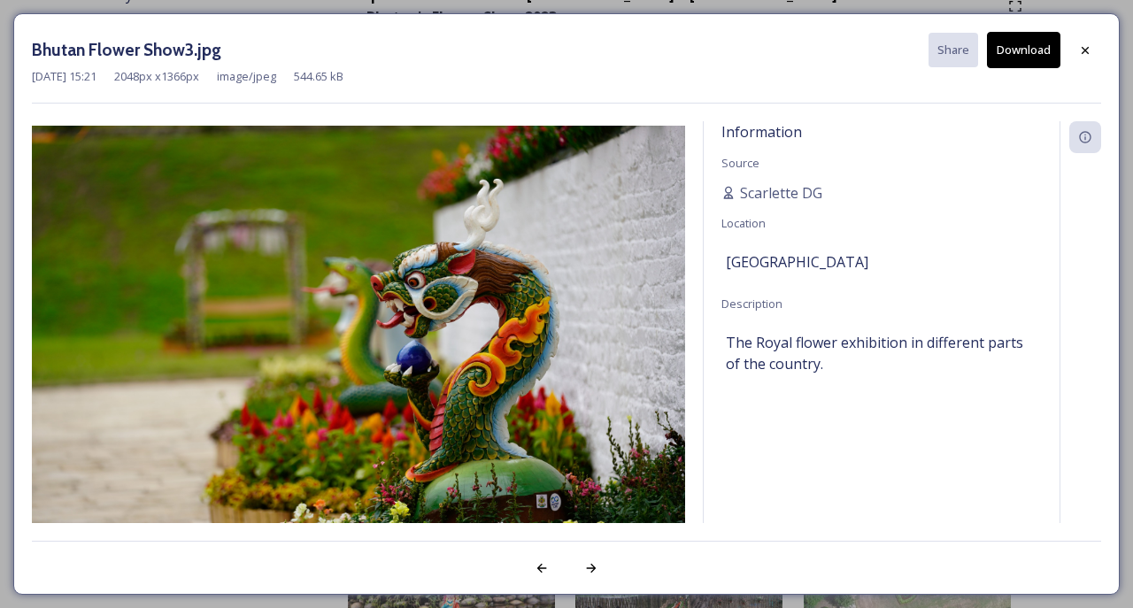
click at [1092, 60] on div at bounding box center [1085, 51] width 32 height 32
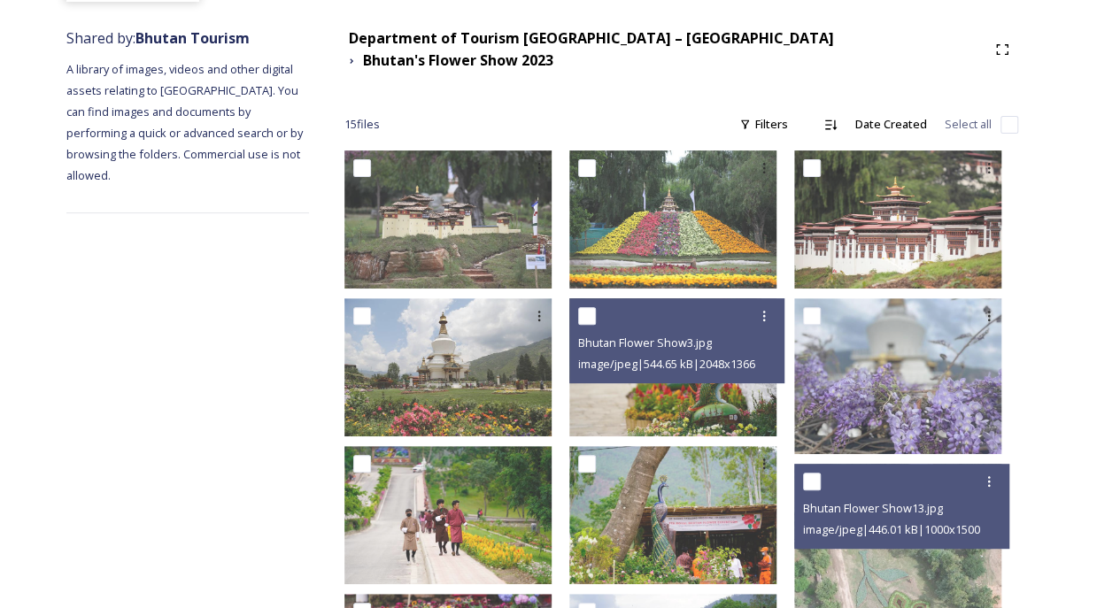
scroll to position [189, 0]
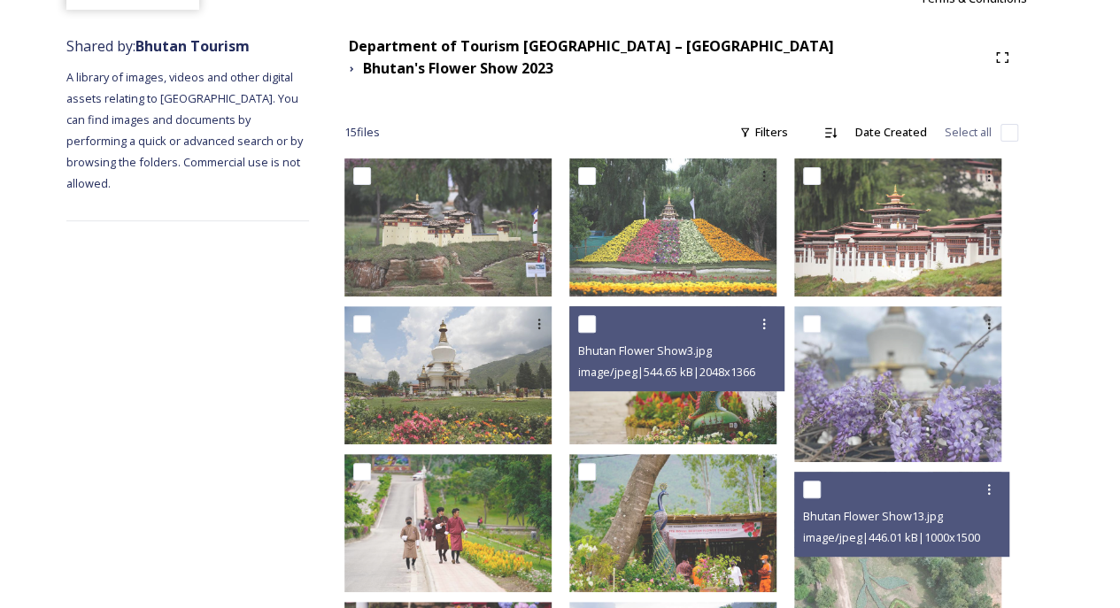
click at [507, 400] on img at bounding box center [447, 375] width 207 height 138
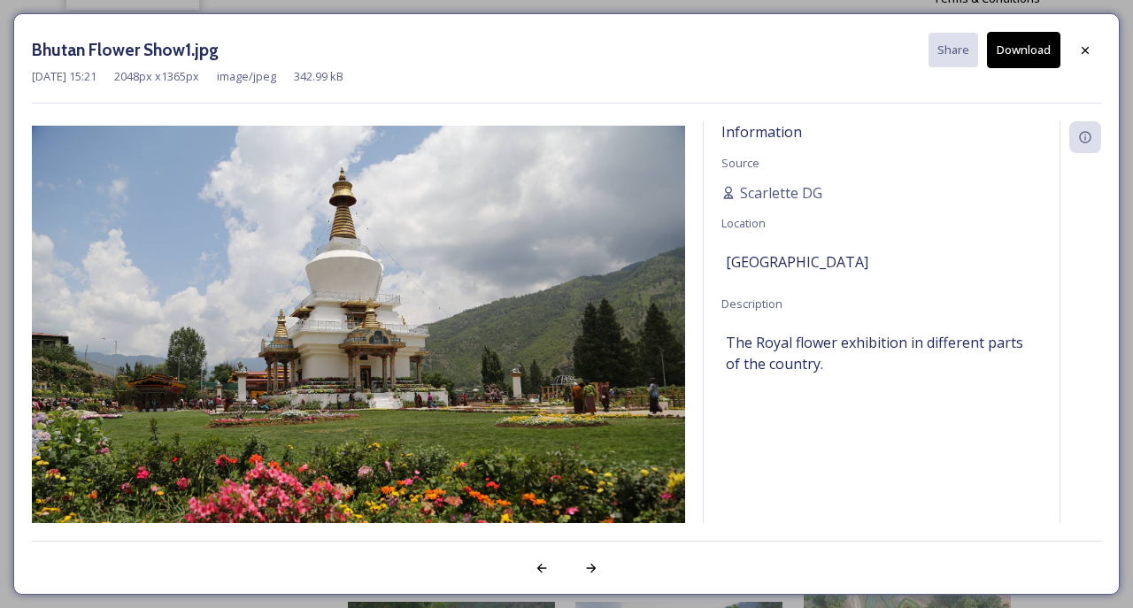
click at [1083, 56] on icon at bounding box center [1085, 50] width 14 height 14
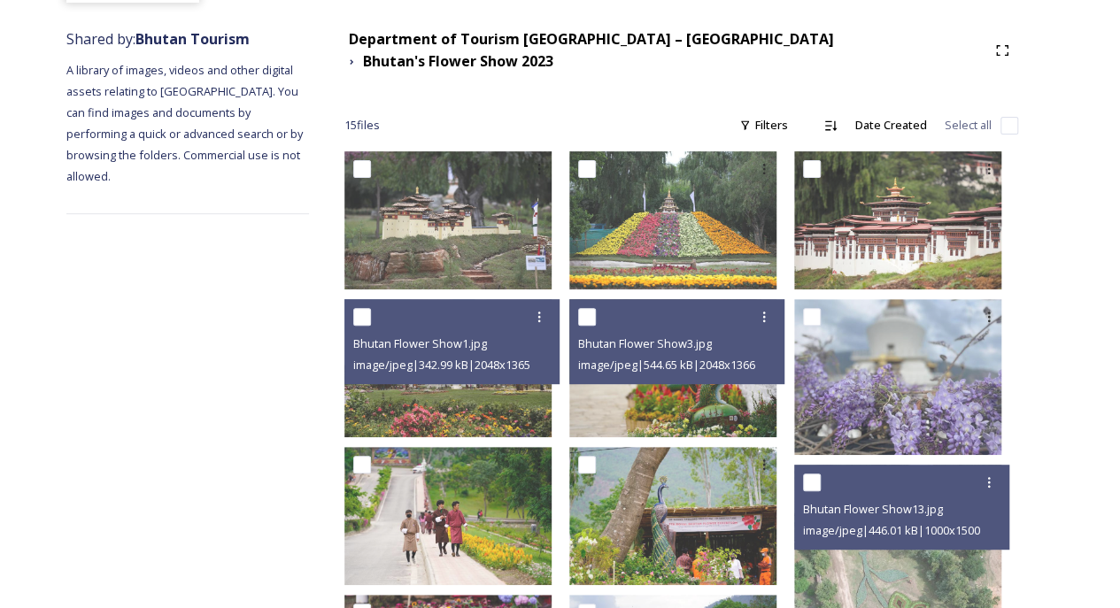
scroll to position [0, 0]
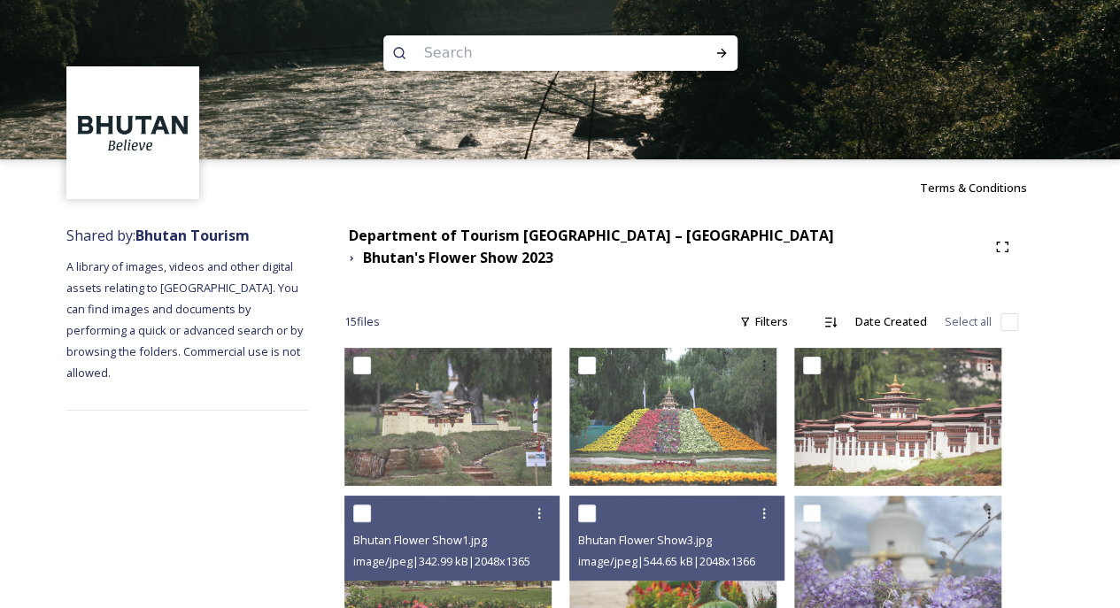
click at [146, 159] on img at bounding box center [133, 133] width 128 height 128
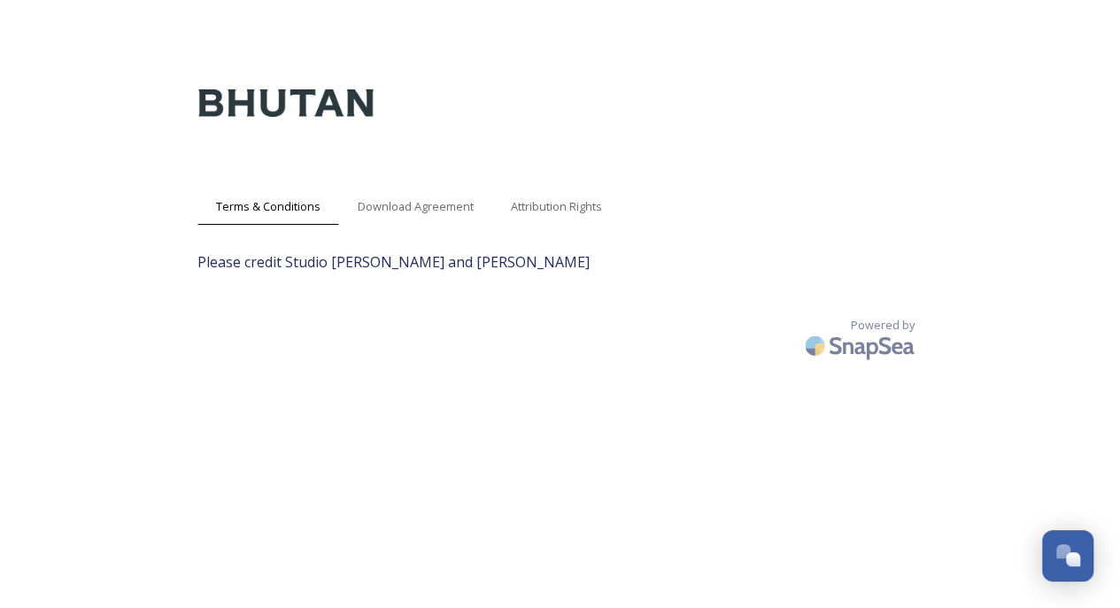
click at [443, 212] on span "Download Agreement" at bounding box center [416, 206] width 116 height 17
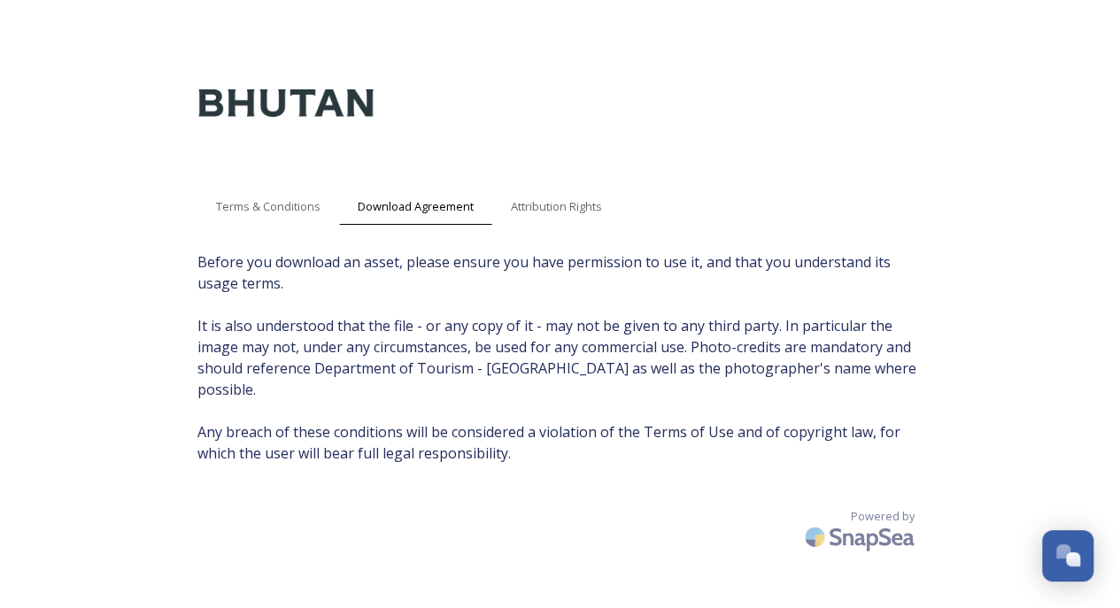
click at [580, 219] on div "Attribution Rights" at bounding box center [556, 207] width 128 height 36
click at [422, 202] on span "Download Agreement" at bounding box center [416, 206] width 116 height 17
